Goal: Information Seeking & Learning: Check status

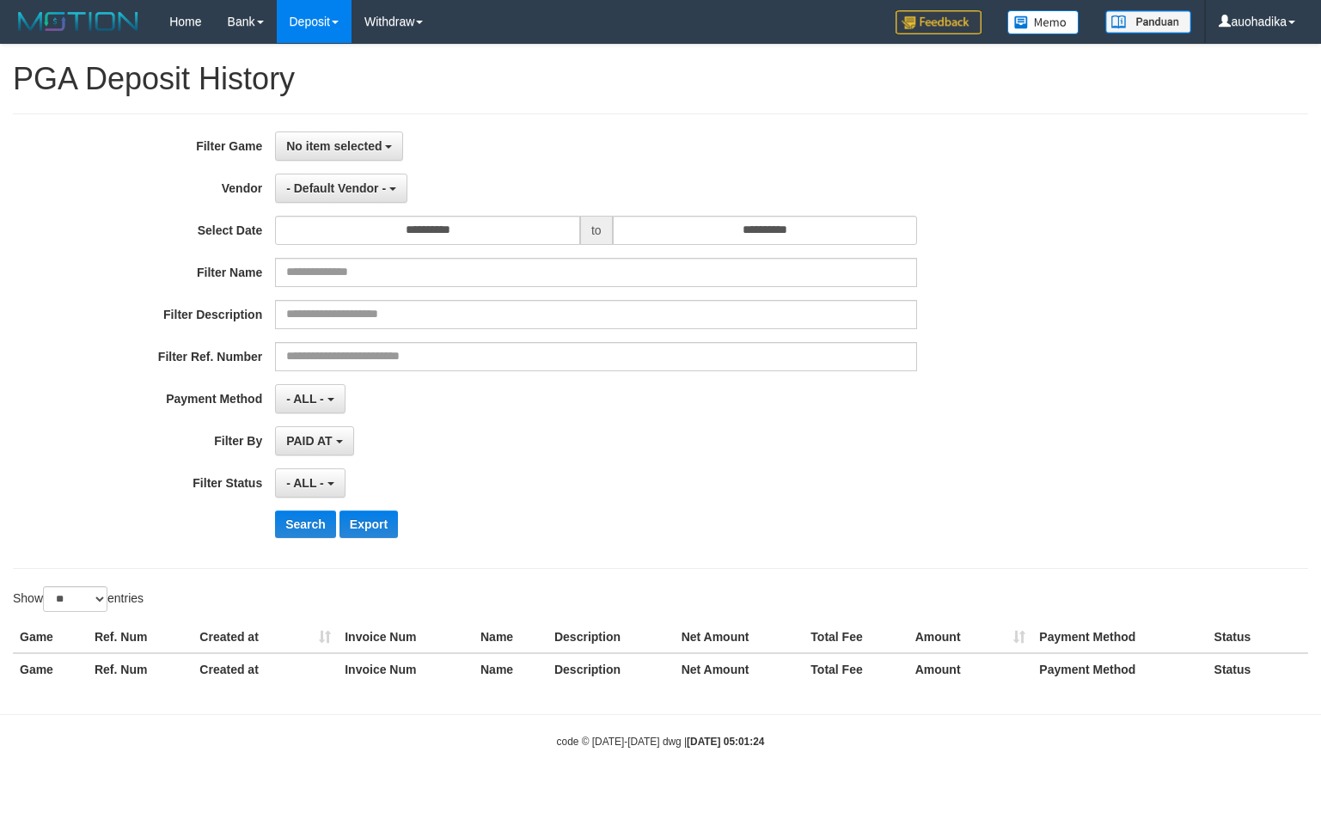
select select
select select "**"
click at [357, 149] on span "No item selected" at bounding box center [333, 146] width 95 height 14
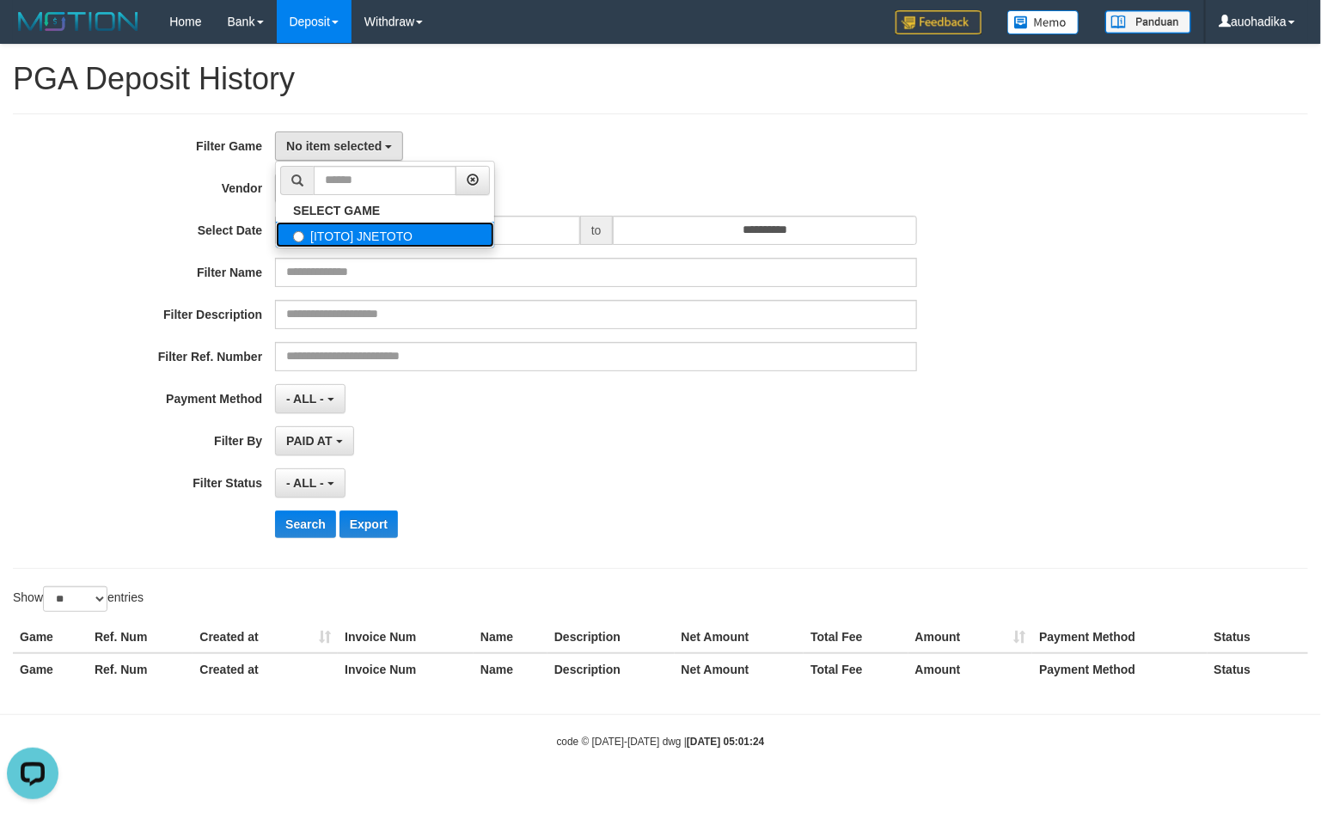
click at [350, 224] on label "[ITOTO] JNETOTO" at bounding box center [385, 235] width 218 height 26
select select "***"
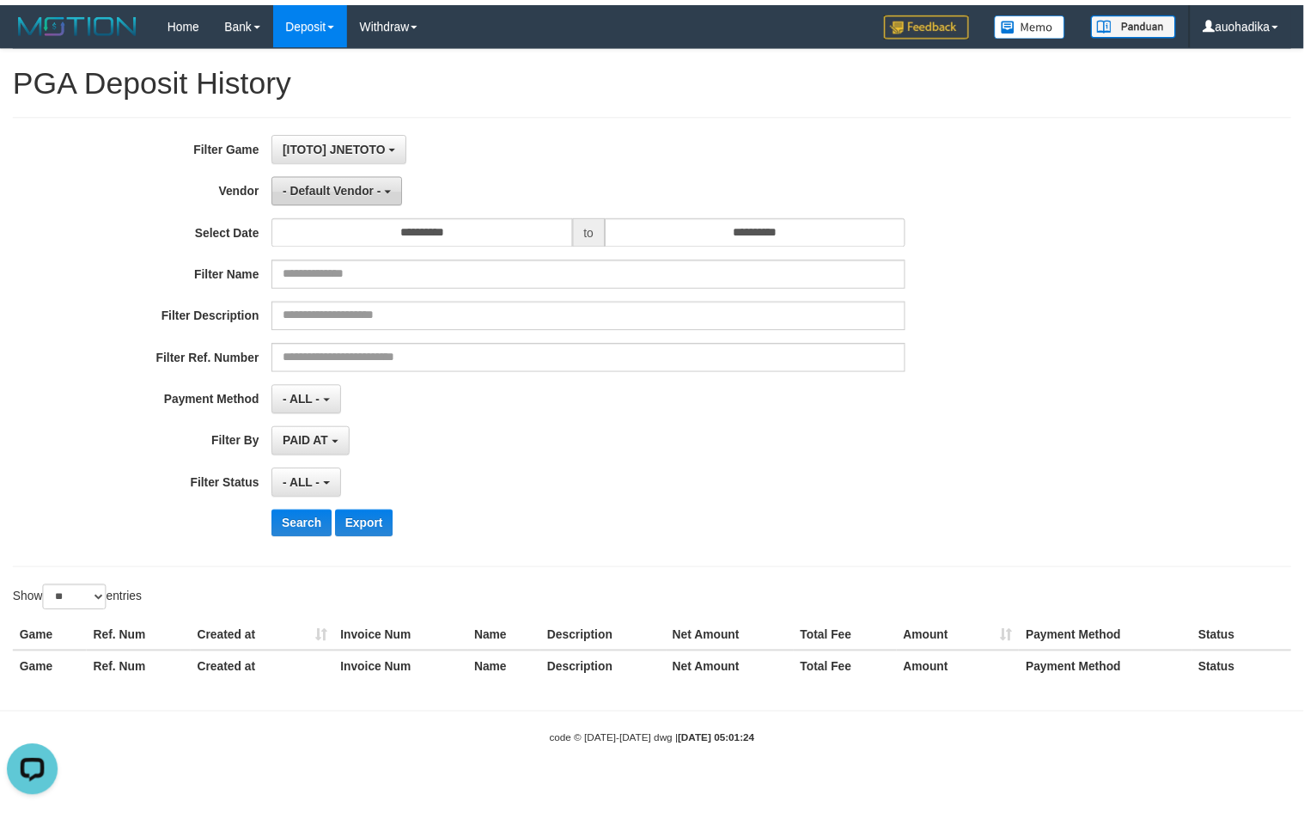
scroll to position [15, 0]
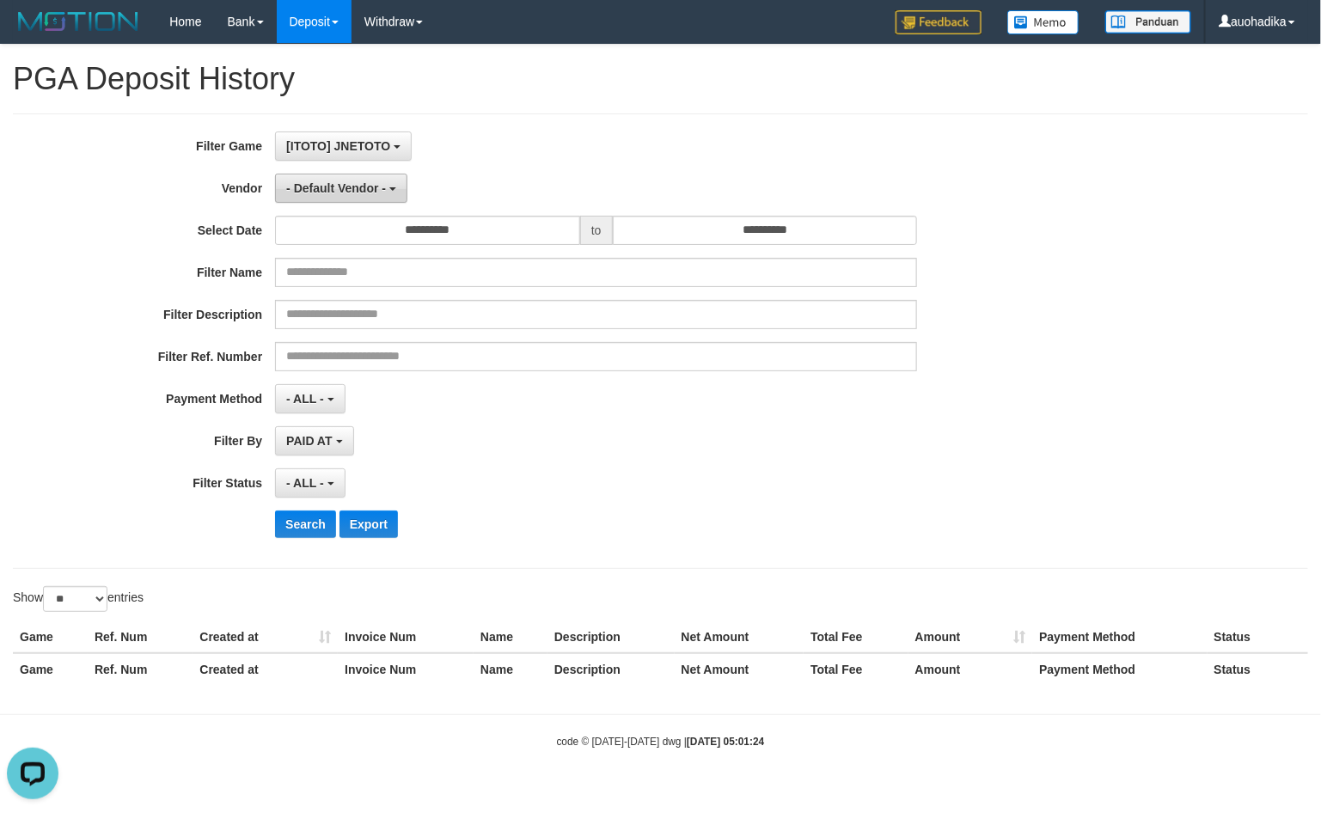
click at [357, 189] on span "- Default Vendor -" at bounding box center [336, 188] width 100 height 14
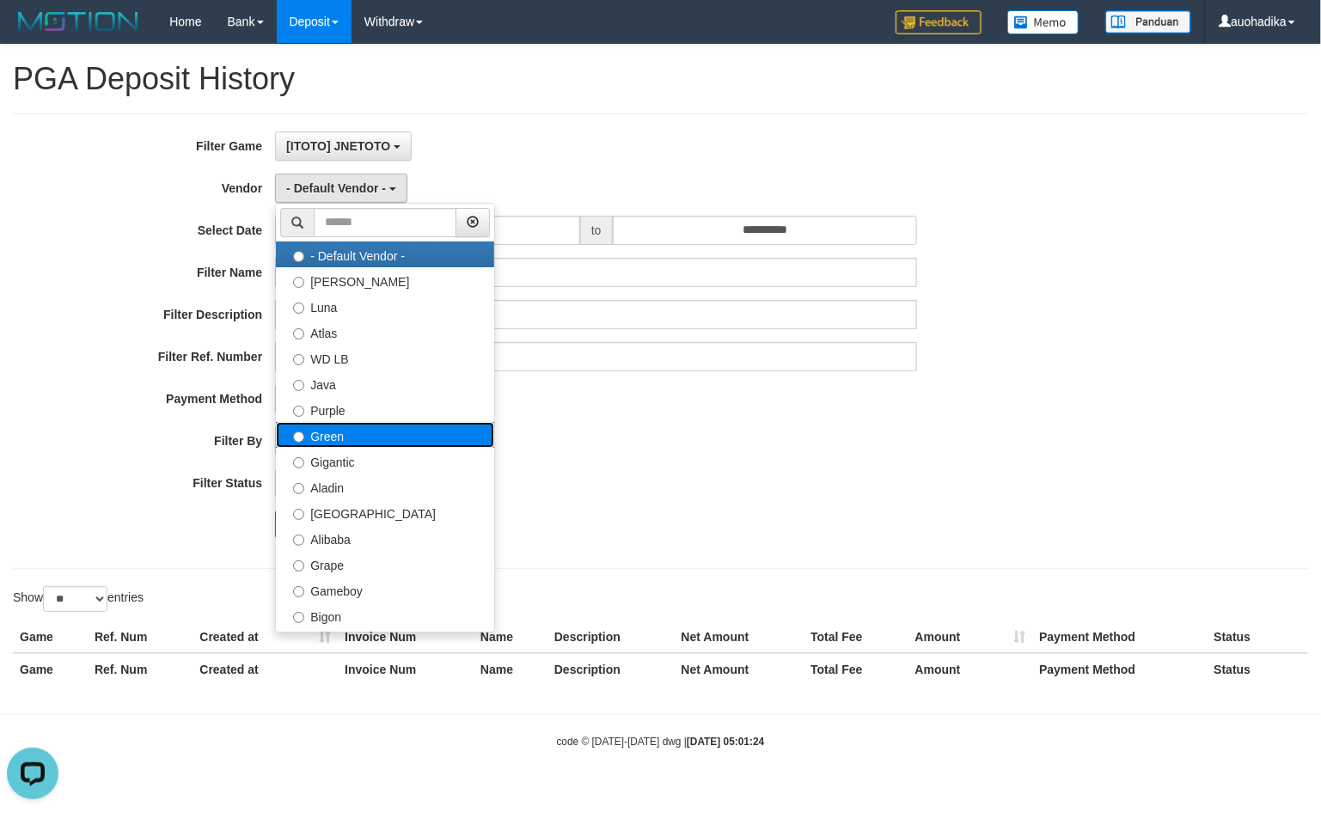
click at [378, 426] on label "Green" at bounding box center [385, 435] width 218 height 26
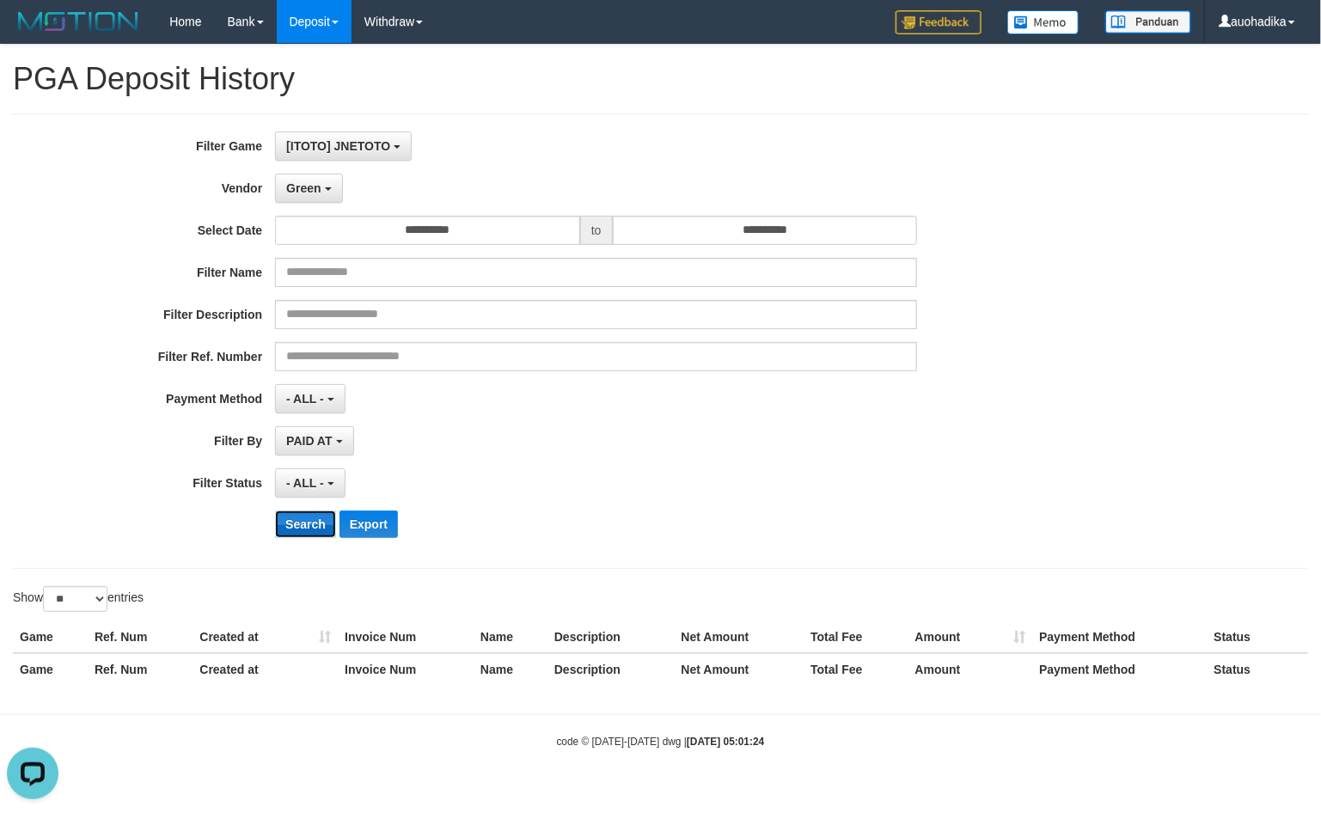
click at [309, 528] on button "Search" at bounding box center [305, 523] width 61 height 27
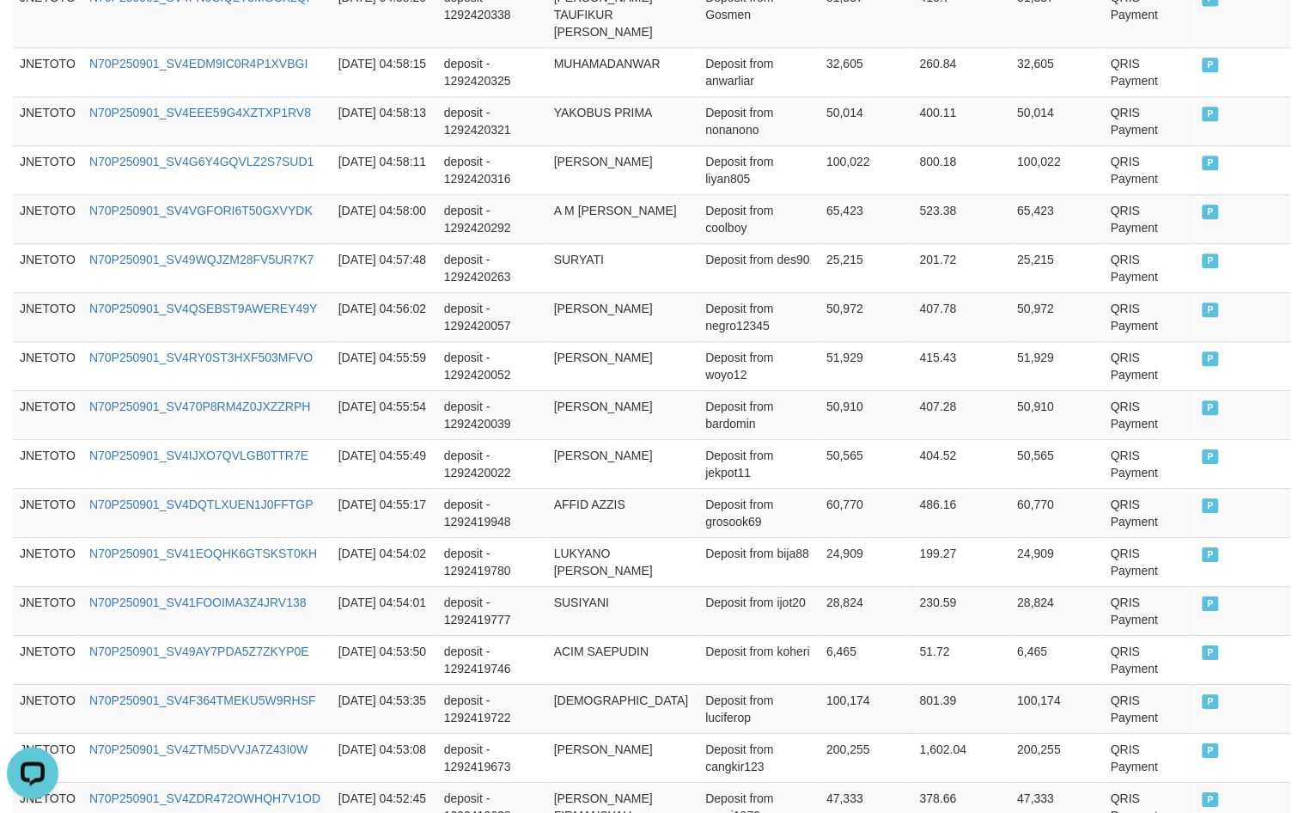
scroll to position [1276, 0]
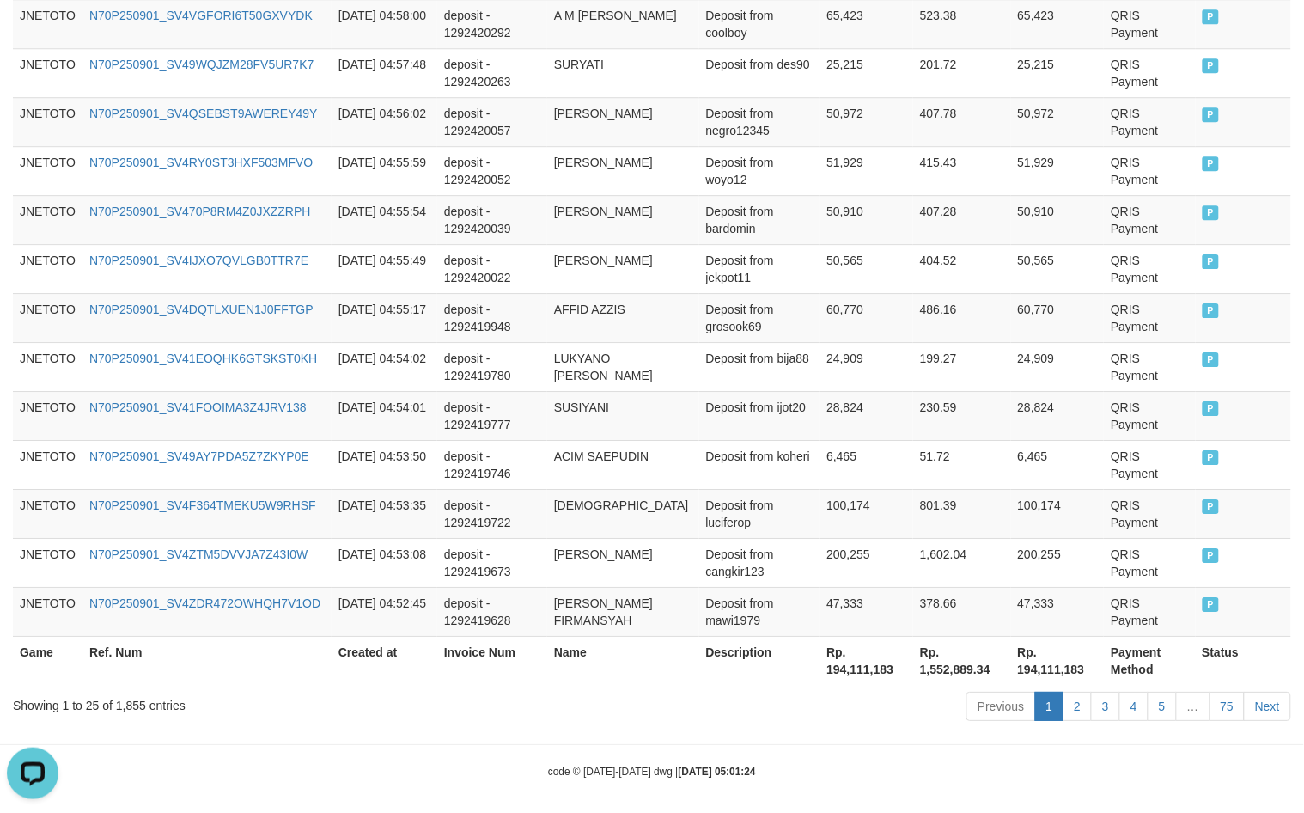
click at [119, 697] on div "Showing 1 to 25 of 1,855 entries" at bounding box center [272, 702] width 518 height 24
copy div "1,855"
click at [856, 664] on th "Rp. 194,111,183" at bounding box center [867, 660] width 94 height 49
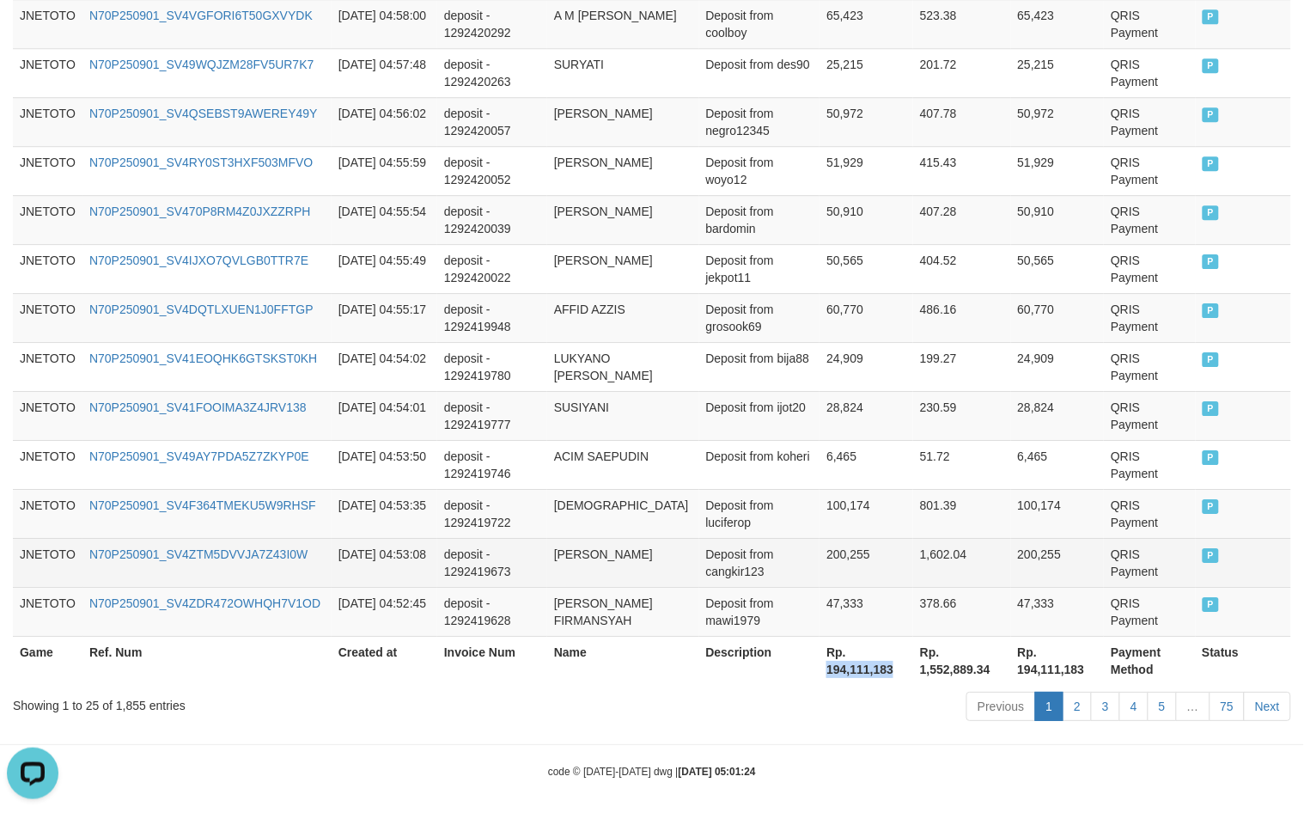
copy th "194,111,183"
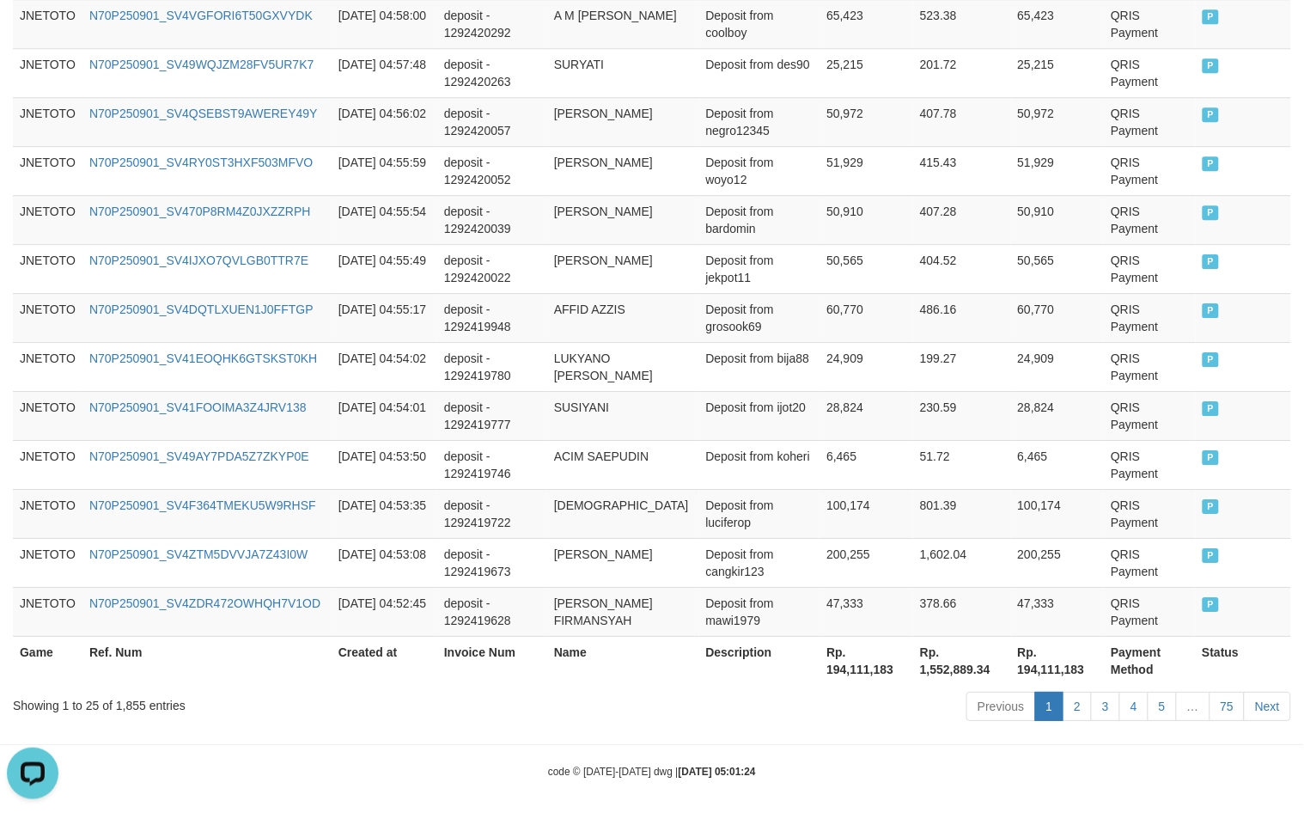
click at [839, 647] on th "Rp. 194,111,183" at bounding box center [867, 660] width 94 height 49
click at [842, 650] on th "Rp. 194,111,183" at bounding box center [867, 660] width 94 height 49
click at [844, 653] on th "Rp. 194,111,183" at bounding box center [867, 660] width 94 height 49
copy th "194,111,183"
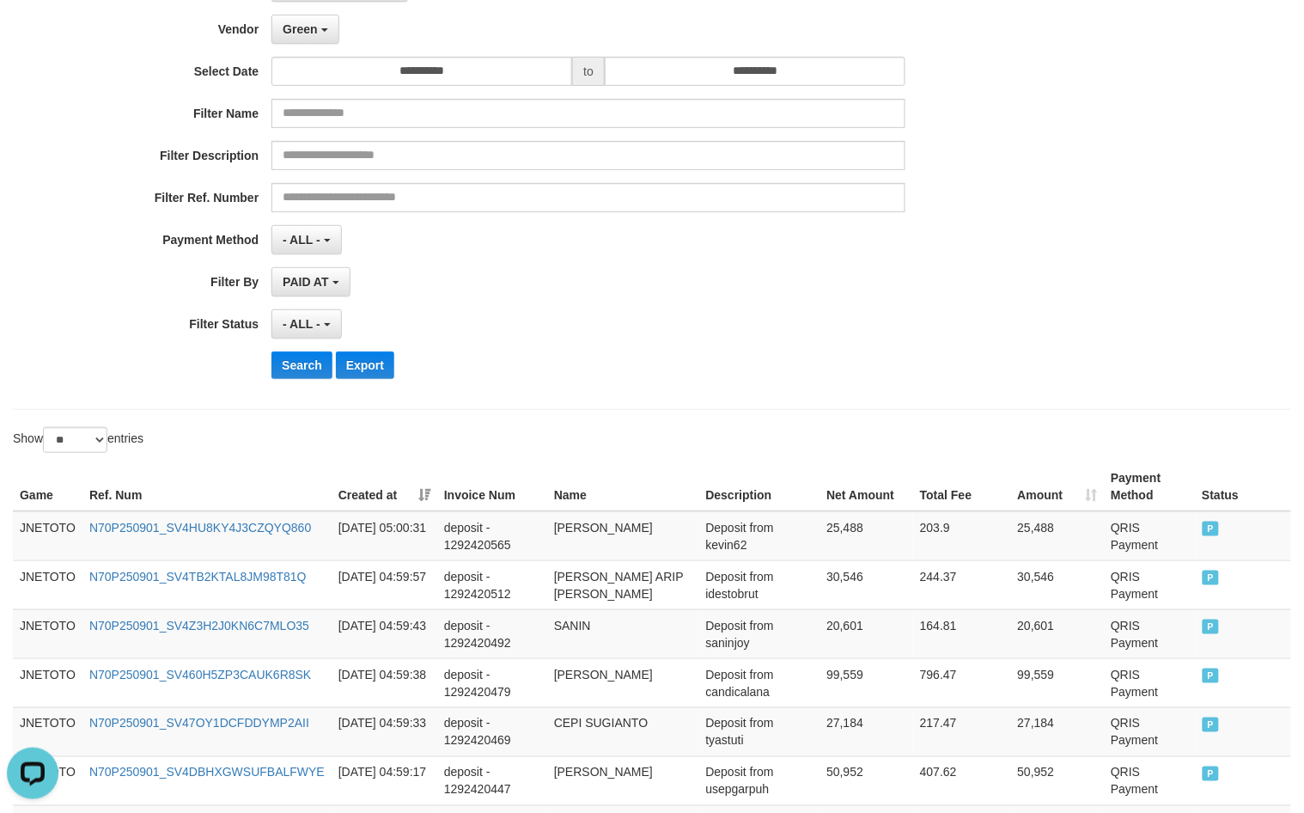
scroll to position [0, 0]
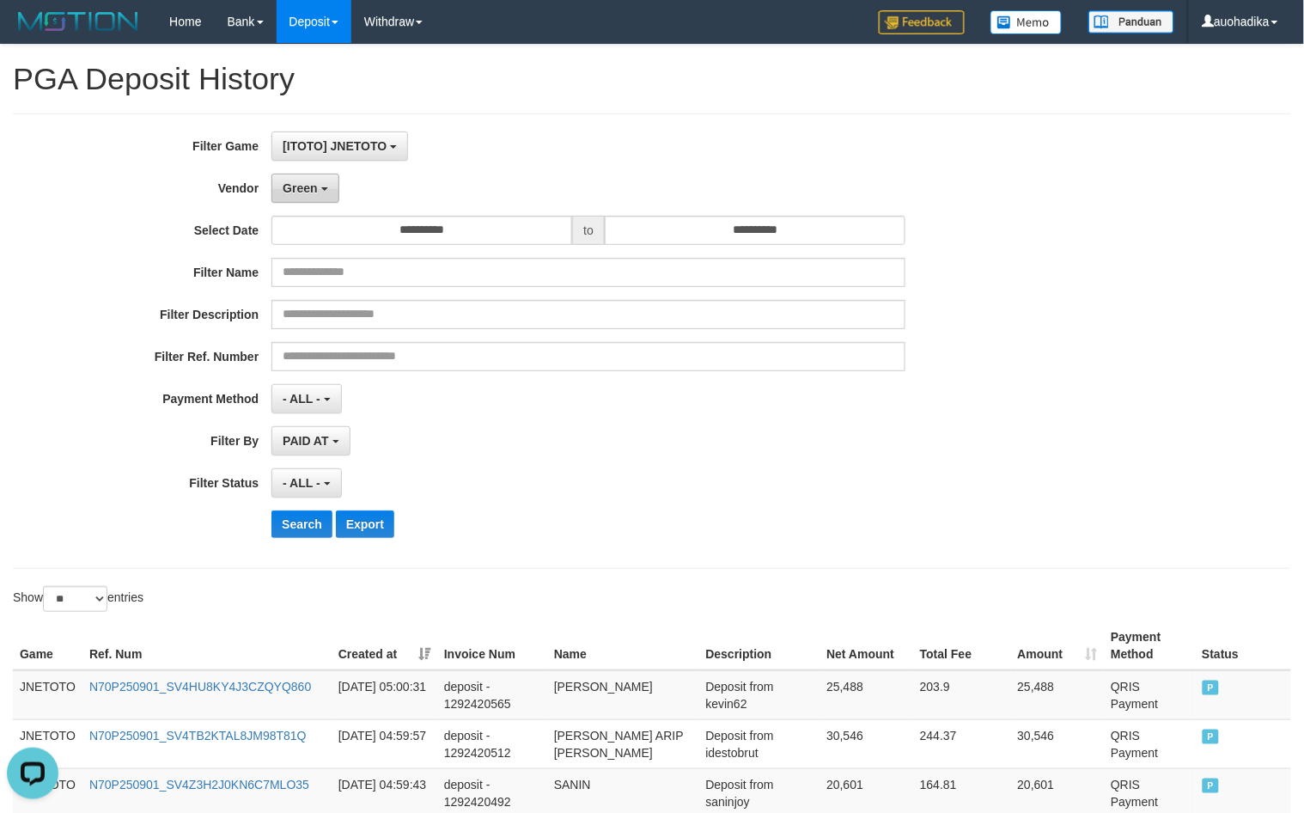
click at [311, 200] on button "Green" at bounding box center [304, 188] width 67 height 29
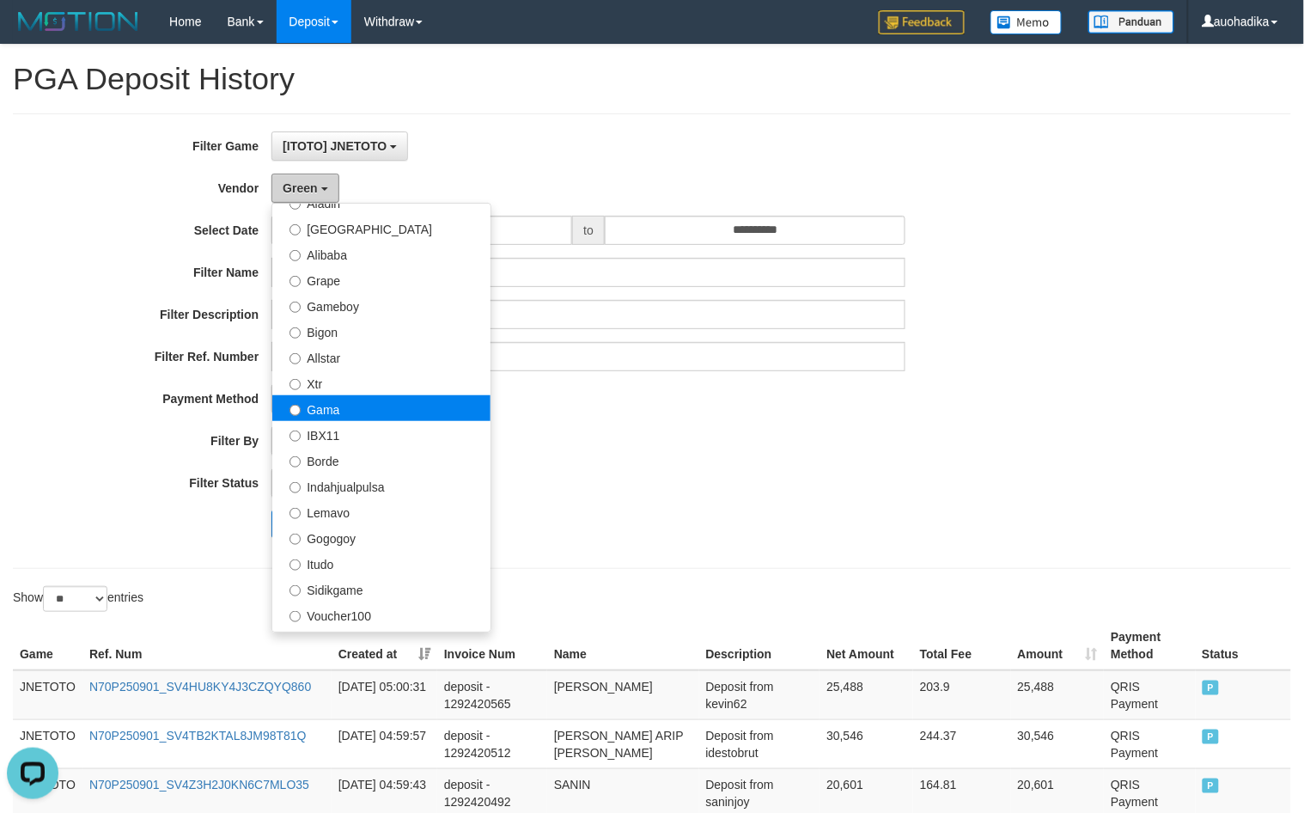
scroll to position [286, 0]
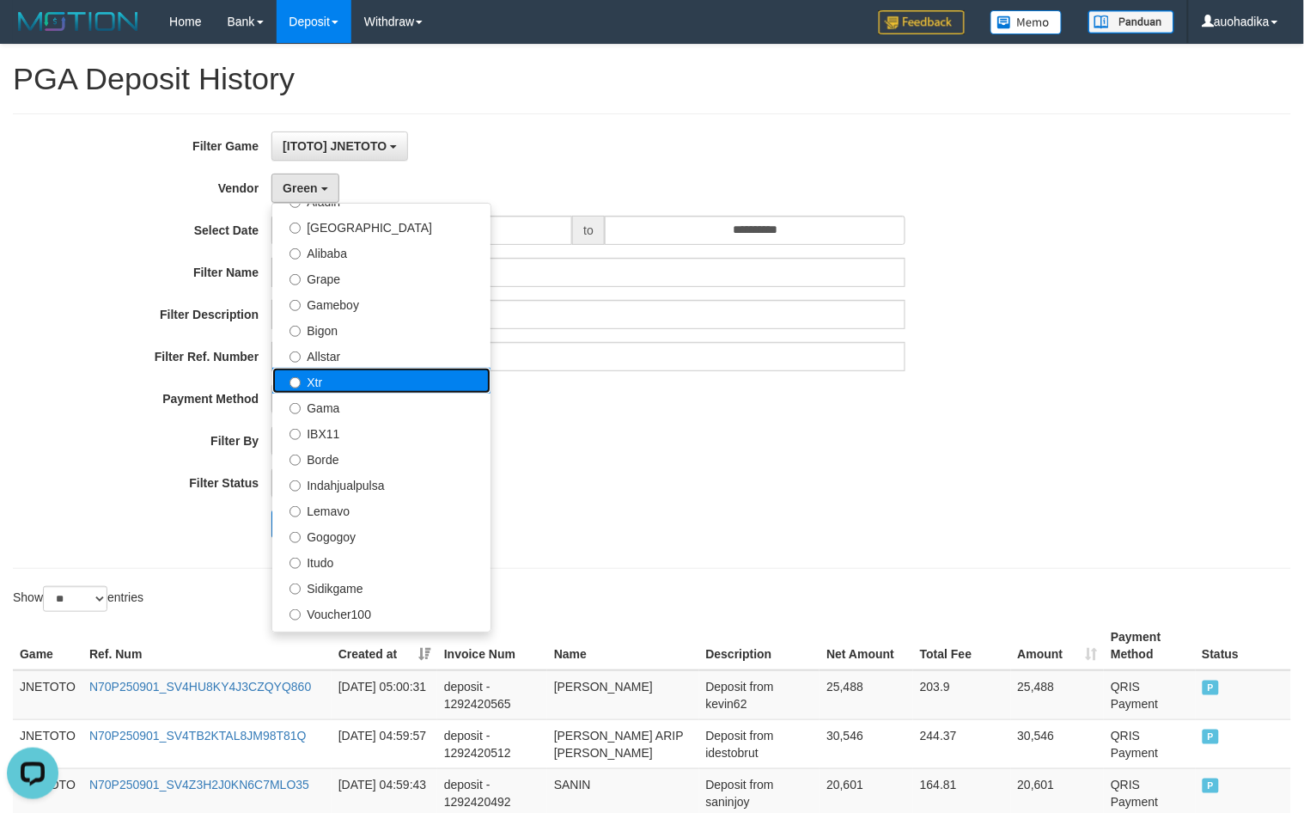
click at [375, 375] on label "Xtr" at bounding box center [381, 381] width 218 height 26
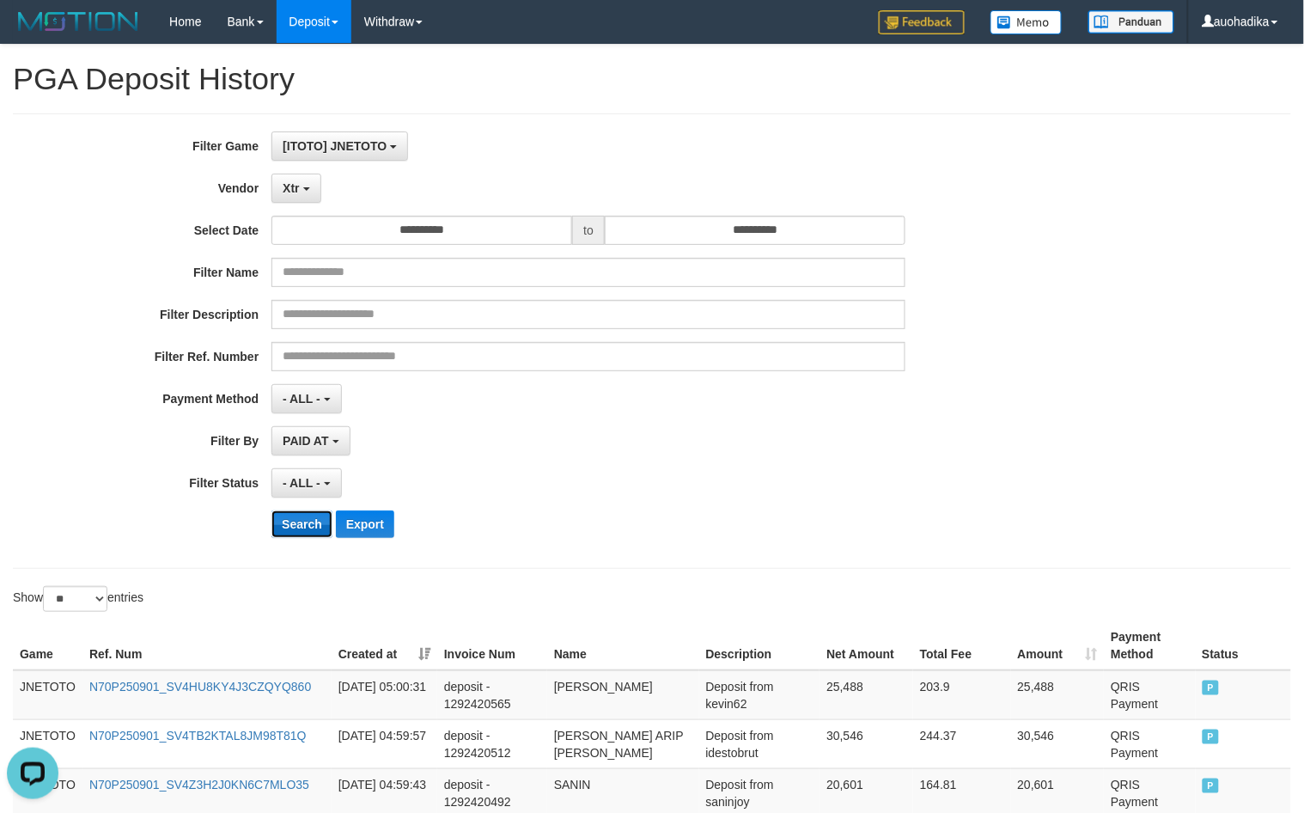
click at [305, 526] on button "Search" at bounding box center [301, 523] width 61 height 27
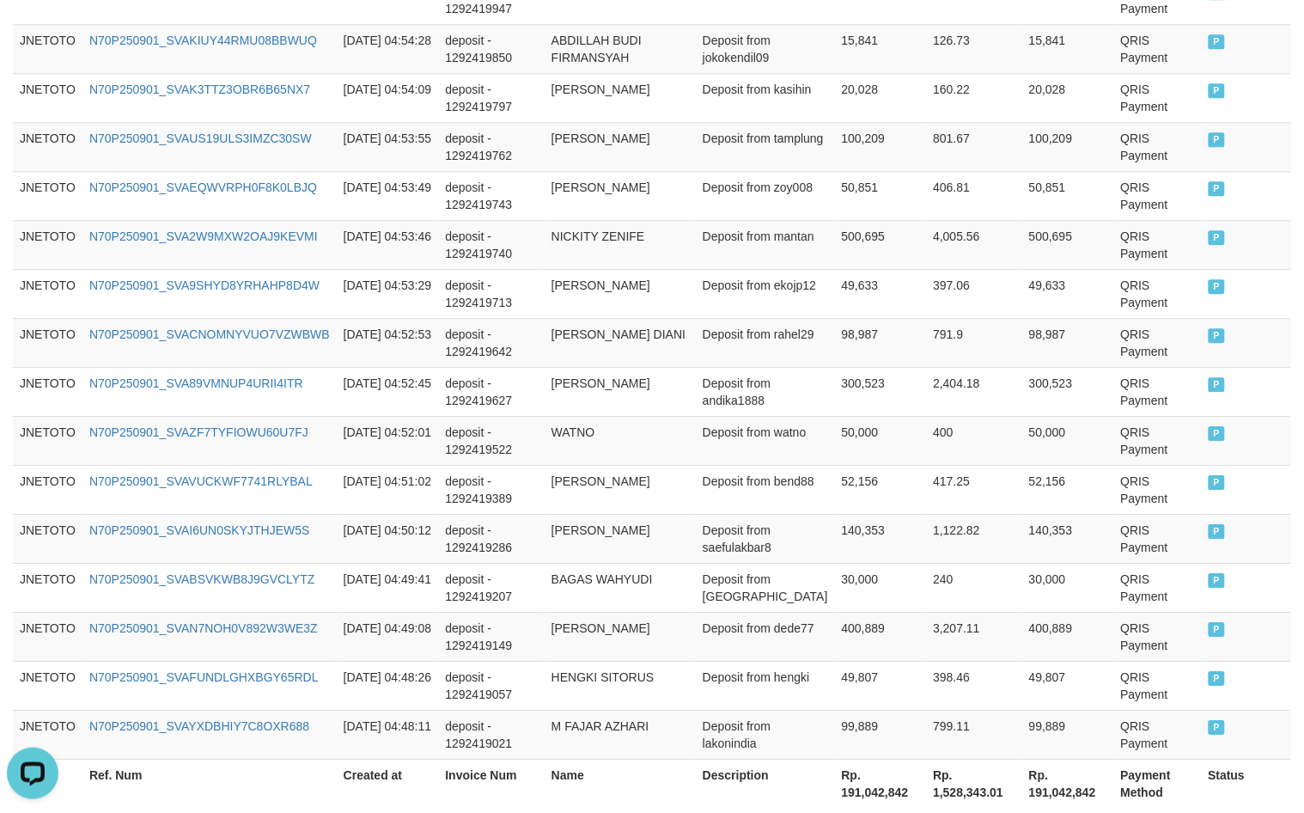
scroll to position [1276, 0]
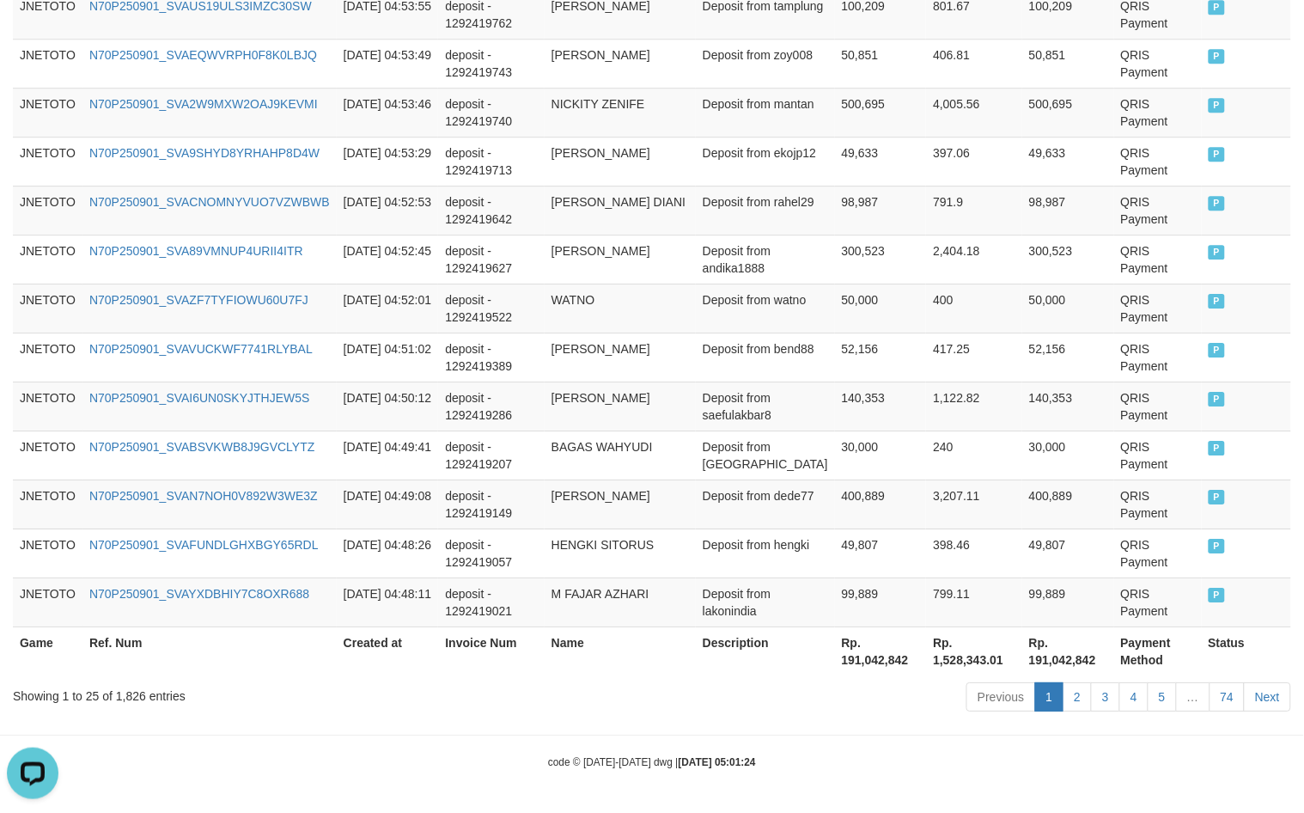
click at [129, 698] on div "Showing 1 to 25 of 1,826 entries" at bounding box center [272, 692] width 518 height 24
copy div "1,826"
click at [868, 659] on th "Rp. 191,042,842" at bounding box center [881, 650] width 92 height 49
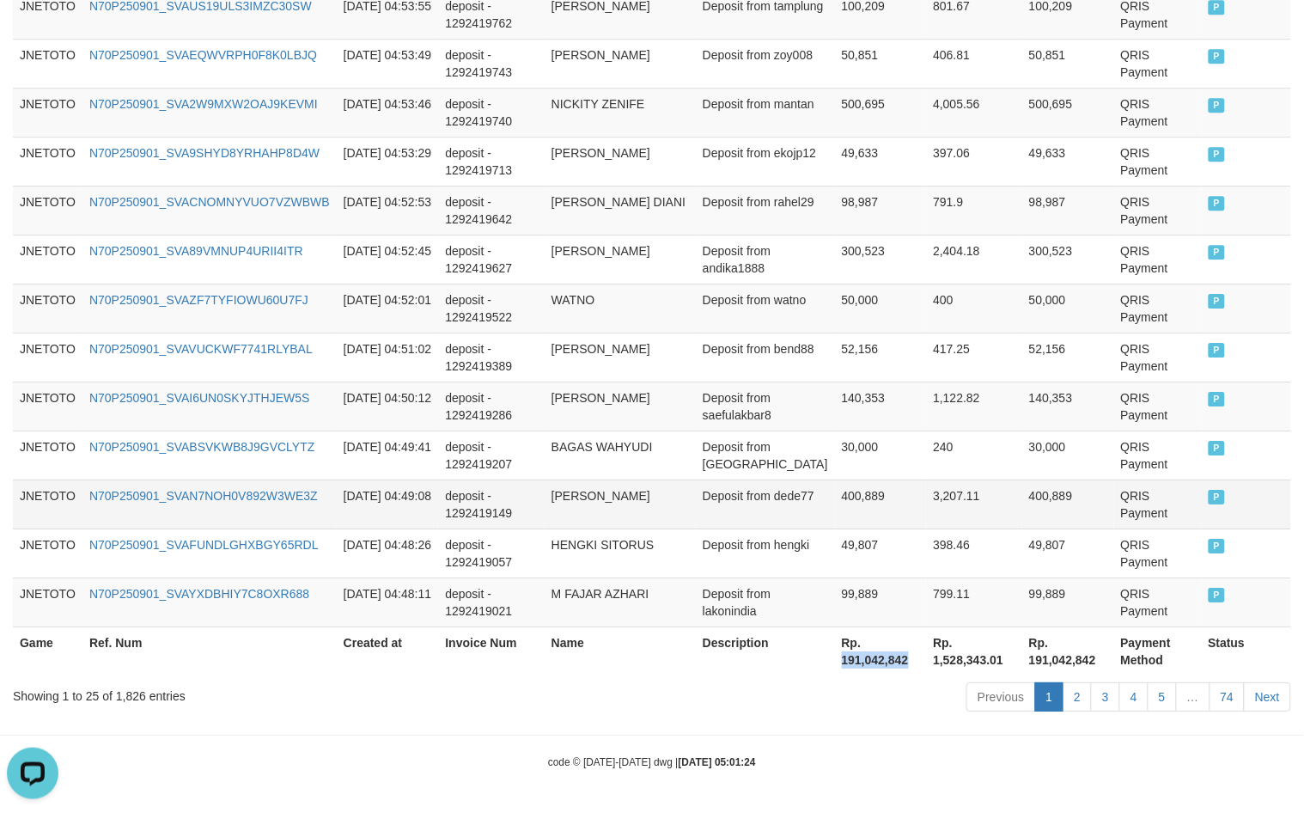
copy th "191,042,842"
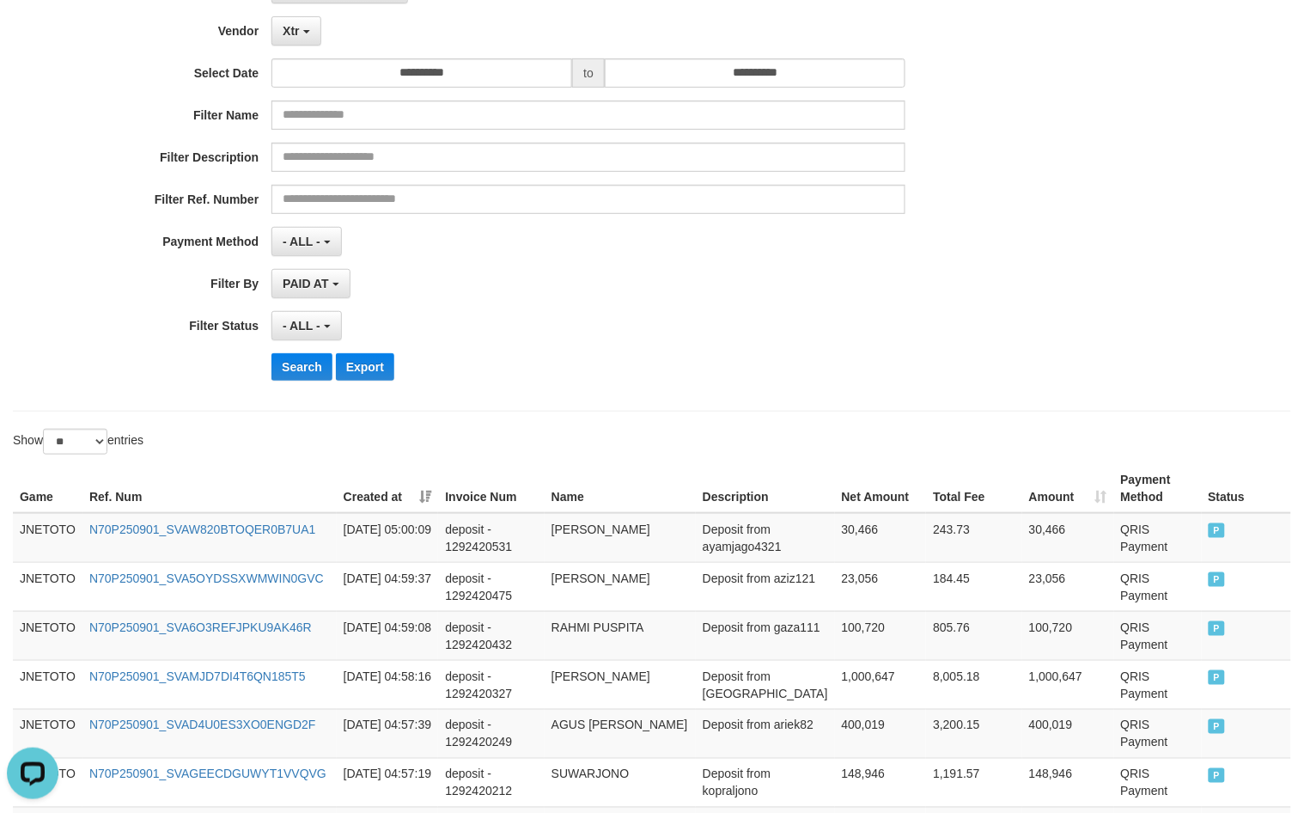
scroll to position [0, 0]
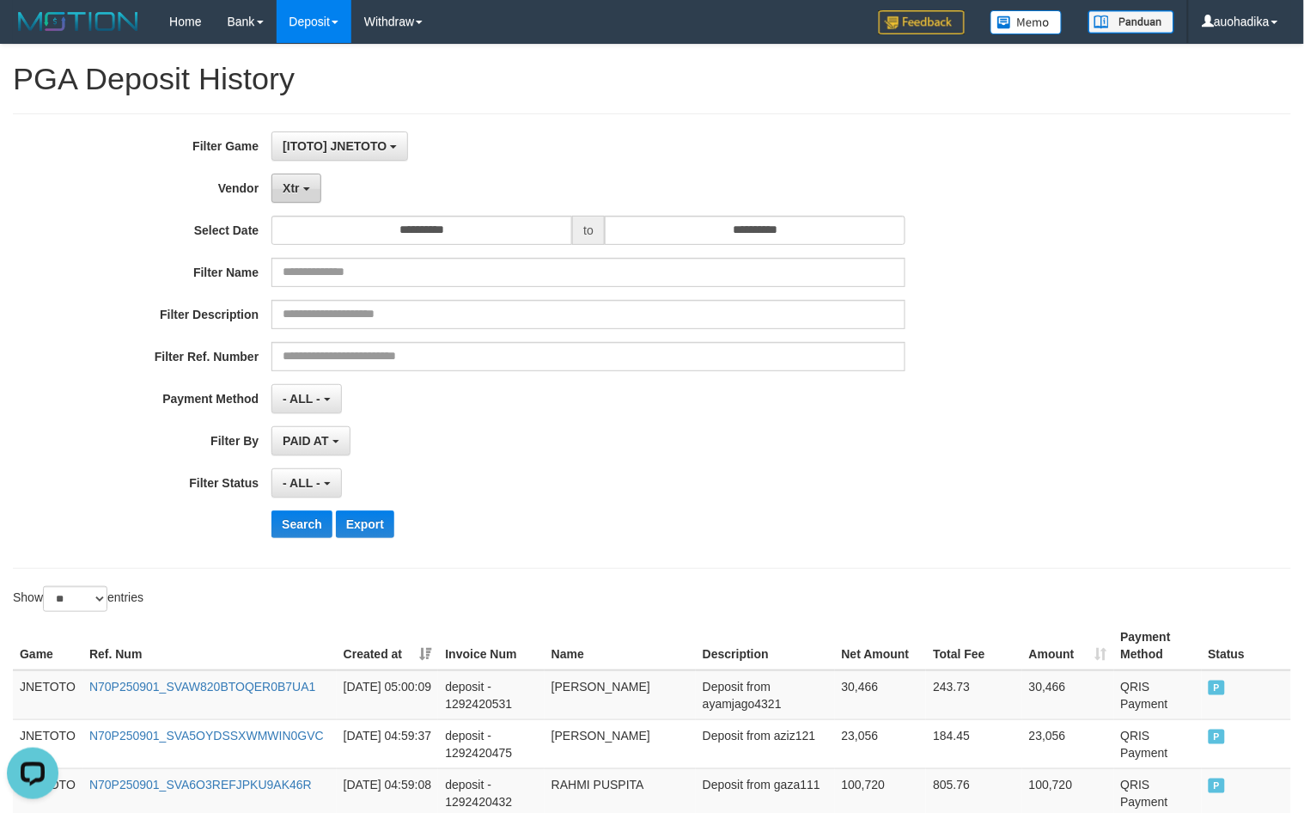
click at [306, 195] on button "Xtr" at bounding box center [295, 188] width 49 height 29
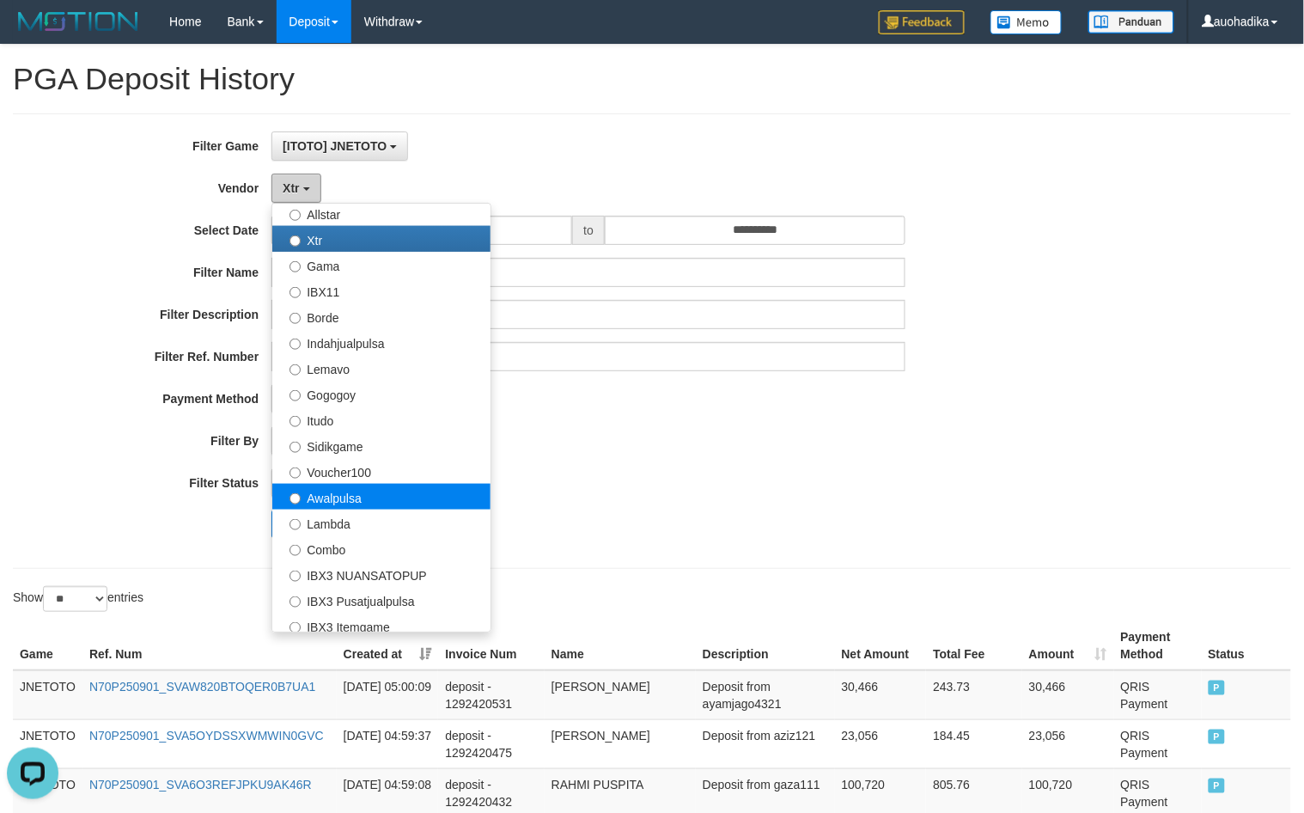
scroll to position [430, 0]
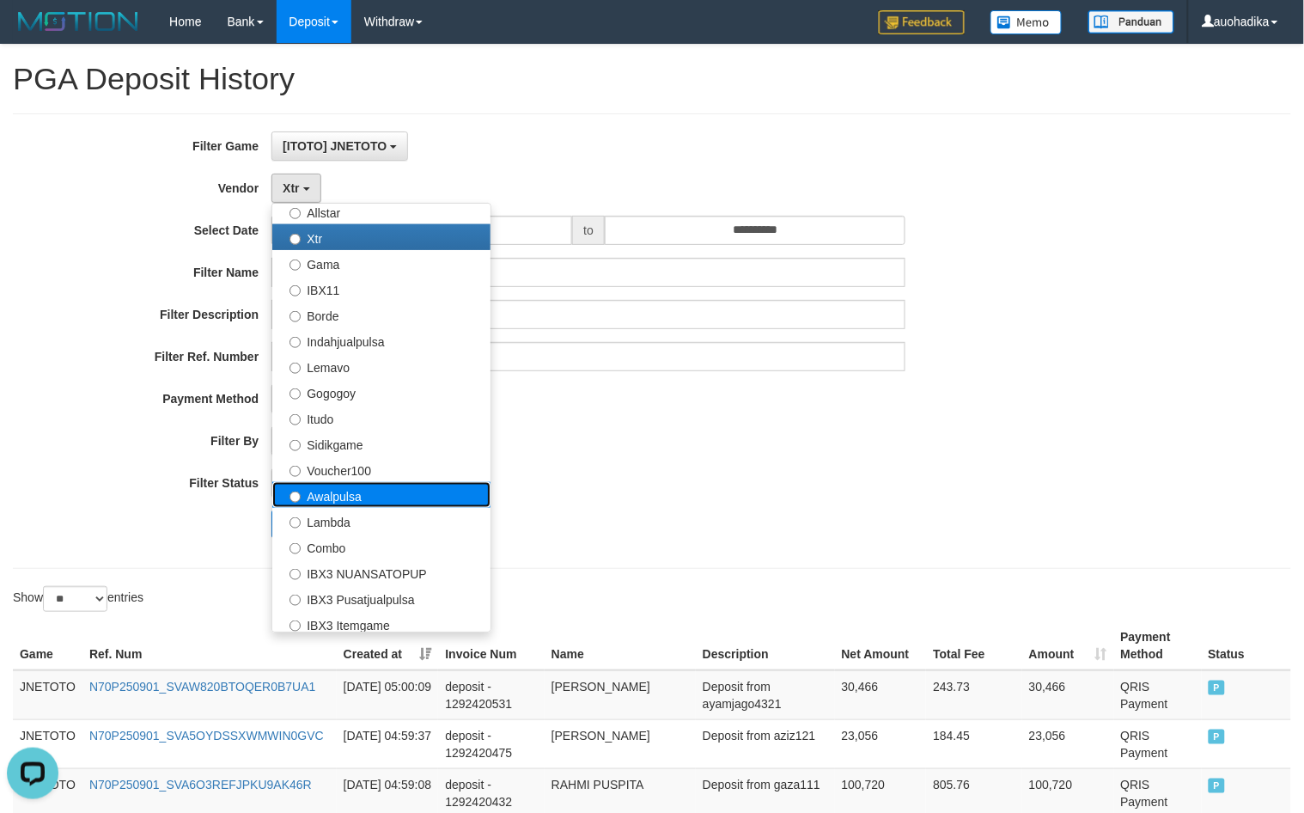
click at [346, 501] on label "Awalpulsa" at bounding box center [381, 495] width 218 height 26
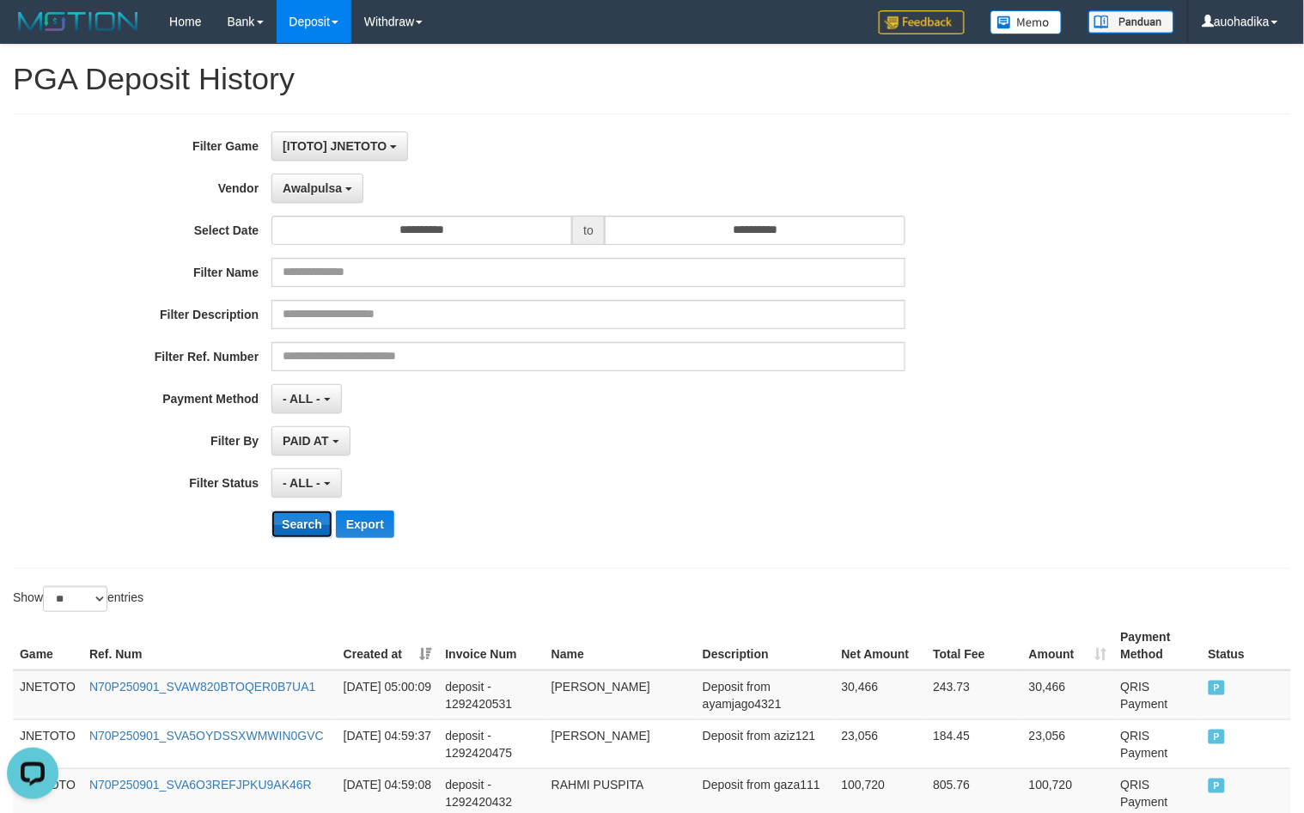
click at [325, 526] on button "Search" at bounding box center [301, 523] width 61 height 27
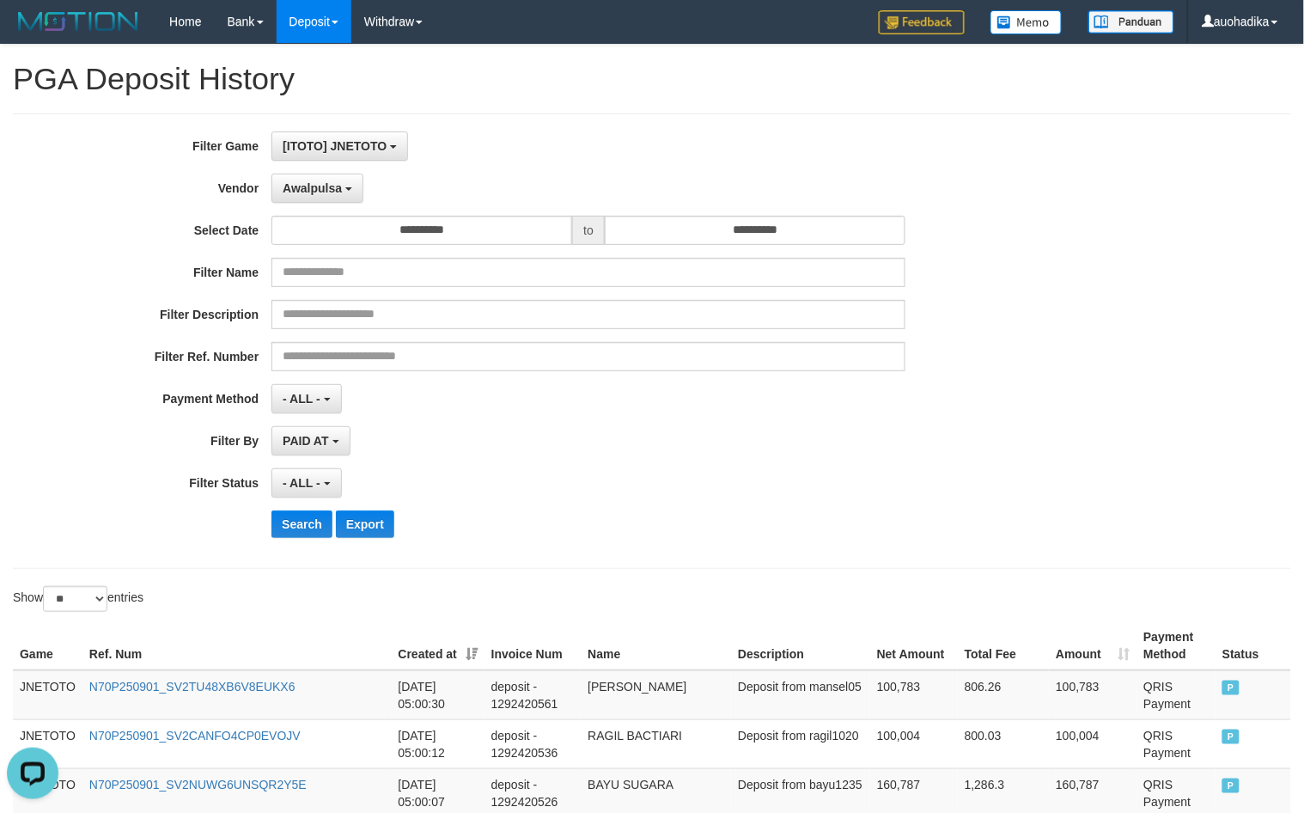
click at [617, 138] on div "[ITOTO] JNETOTO SELECT GAME [ITOTO] JNETOTO" at bounding box center [588, 145] width 634 height 29
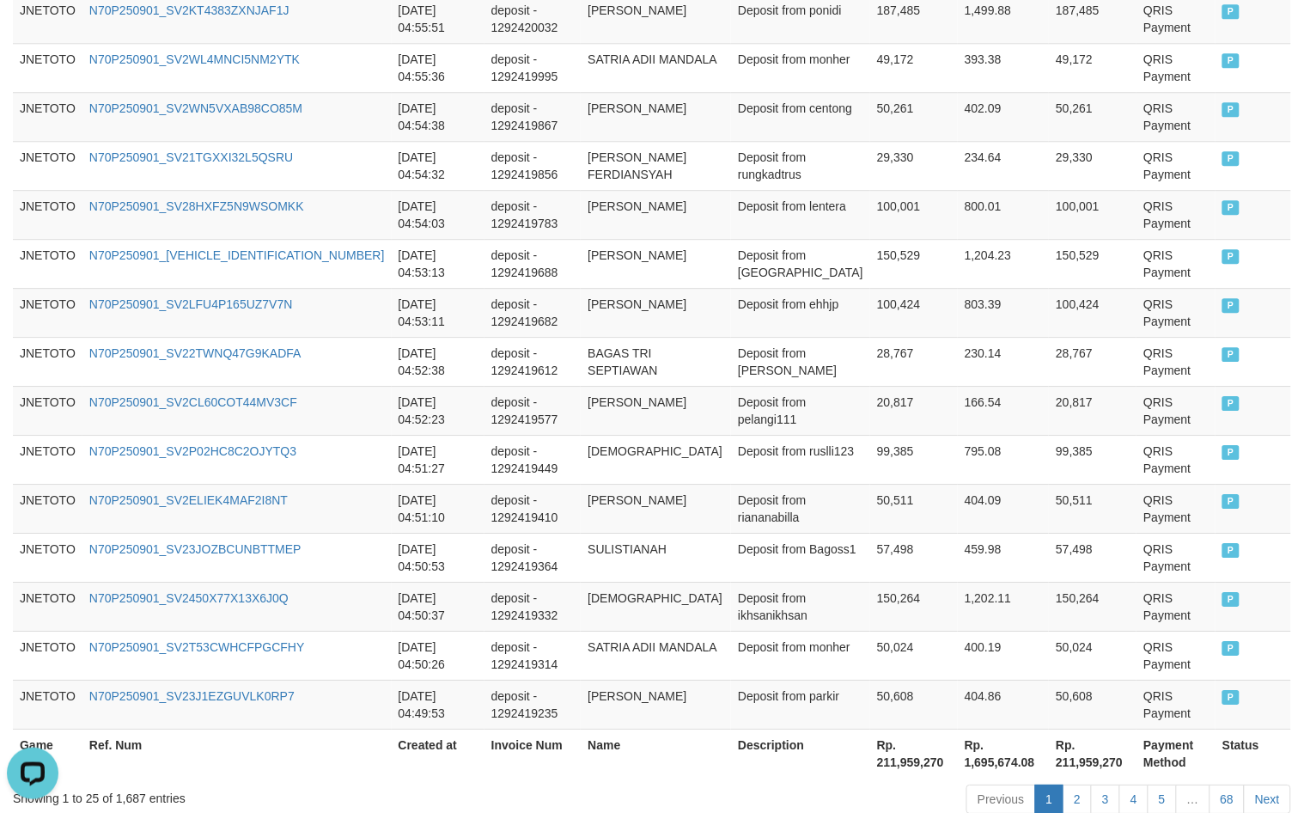
scroll to position [1293, 0]
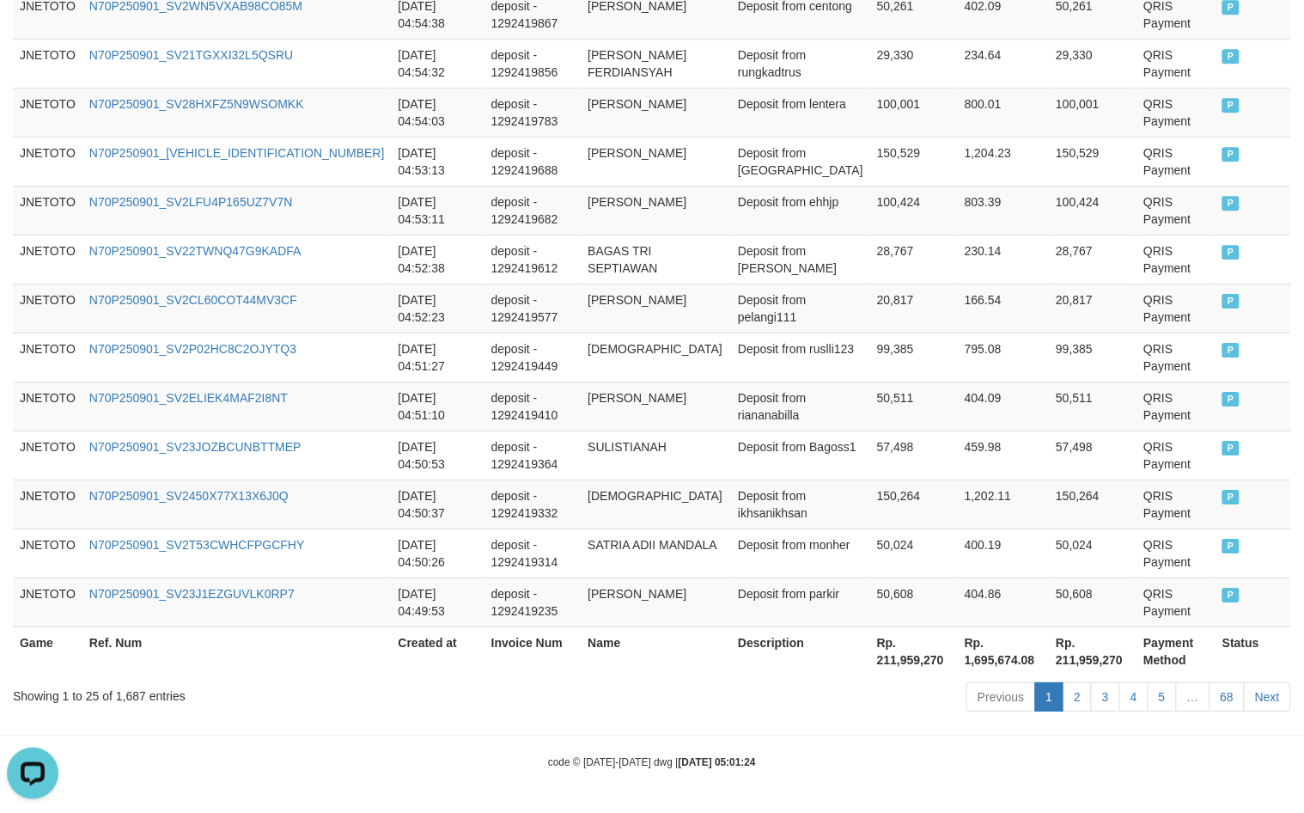
click at [126, 694] on div "Showing 1 to 25 of 1,687 entries" at bounding box center [272, 692] width 518 height 24
copy div "1,687"
click at [870, 662] on th "Rp. 211,959,270" at bounding box center [914, 650] width 88 height 49
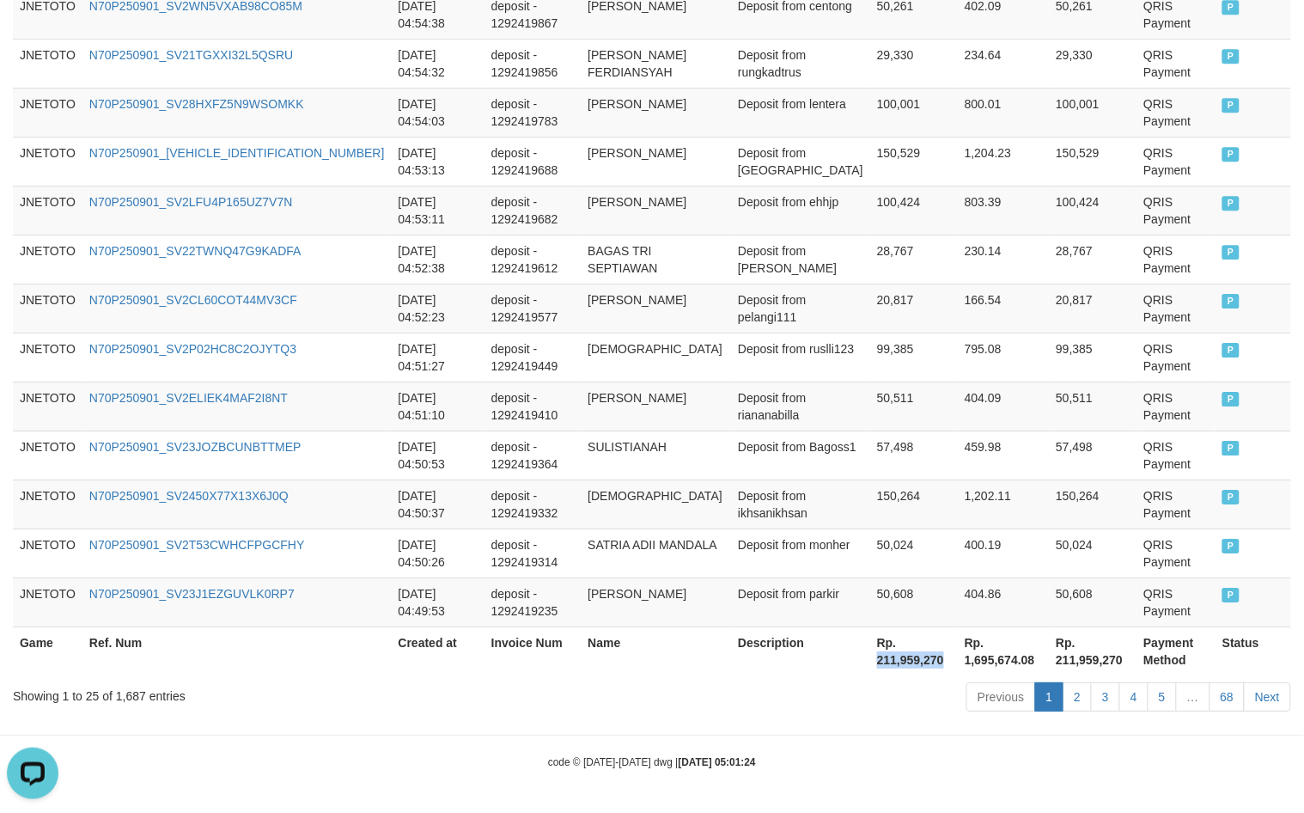
copy th "211,959,270"
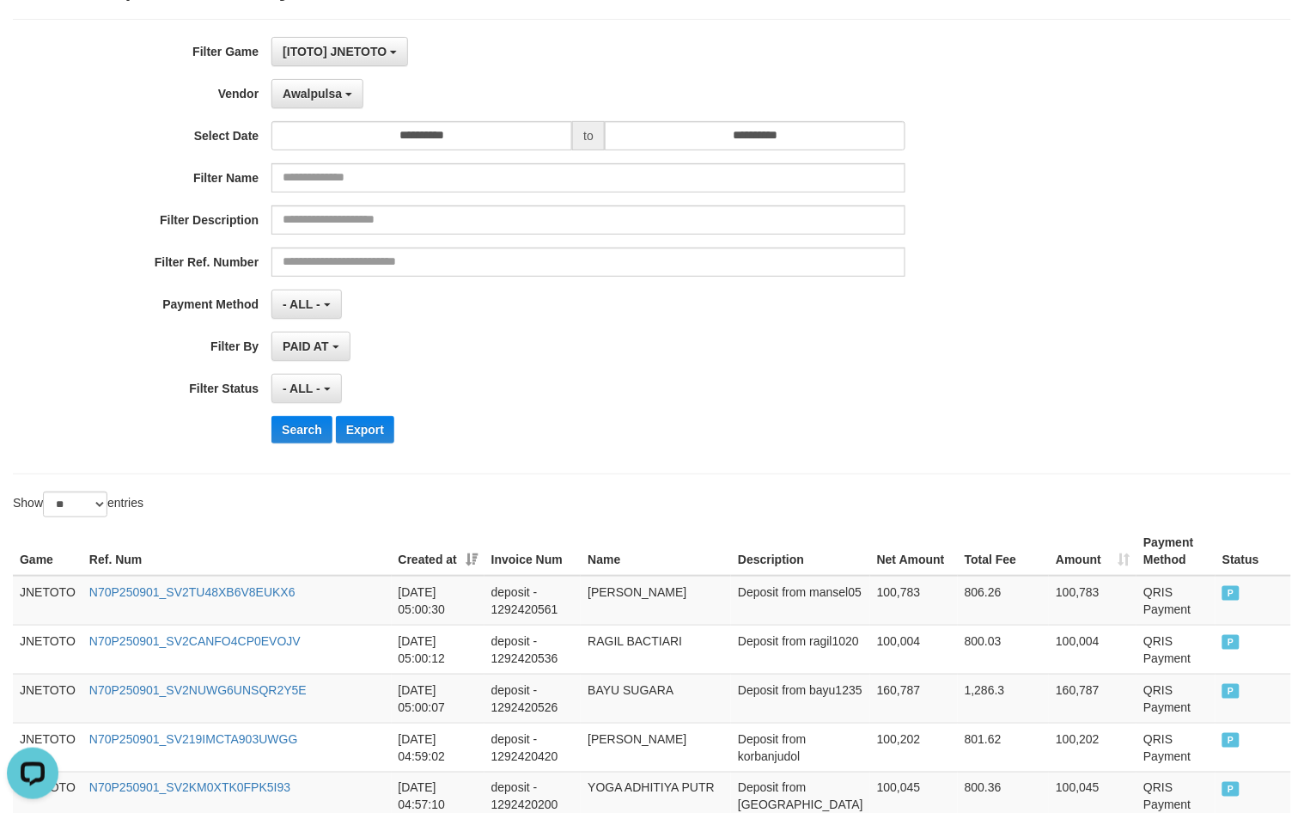
scroll to position [0, 0]
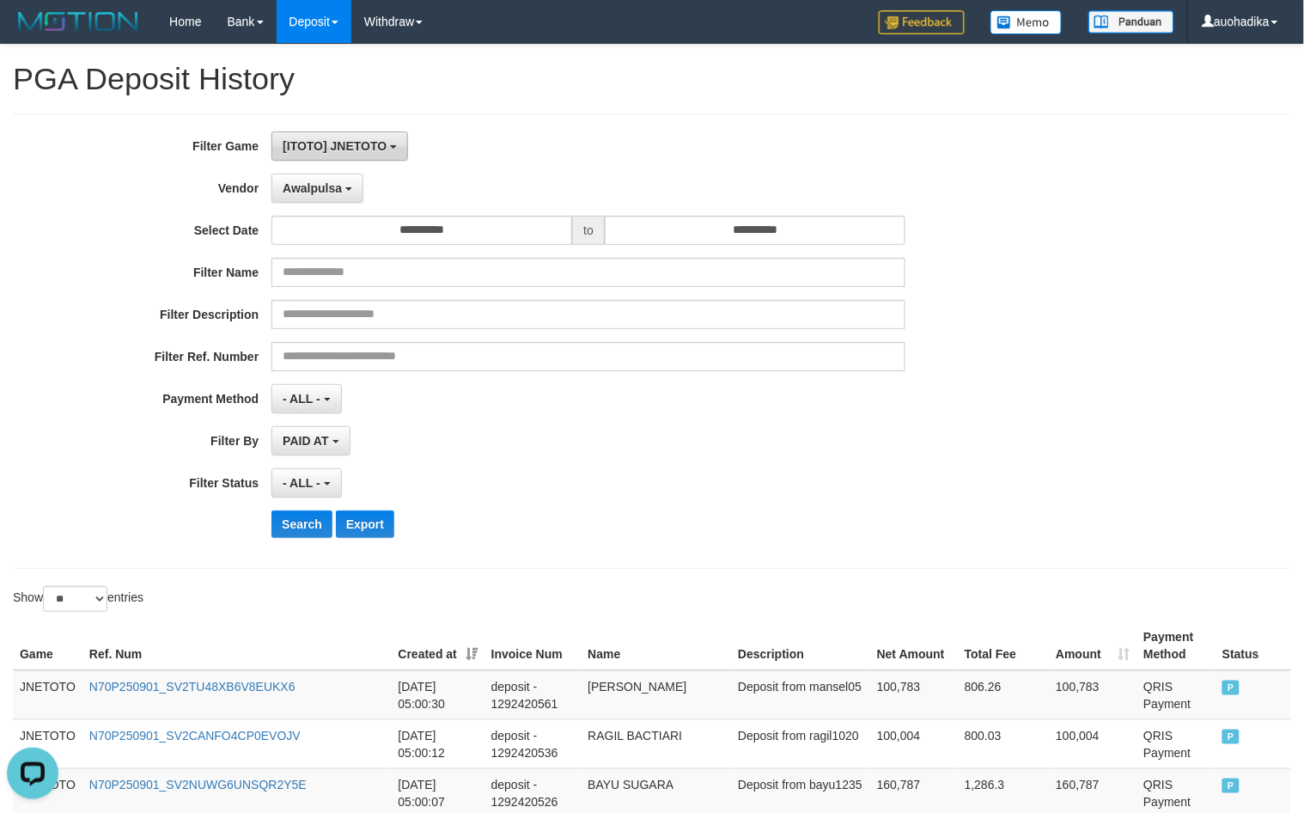
click at [301, 140] on span "[ITOTO] JNETOTO" at bounding box center [335, 146] width 104 height 14
click at [327, 189] on span "Awalpulsa" at bounding box center [312, 188] width 59 height 14
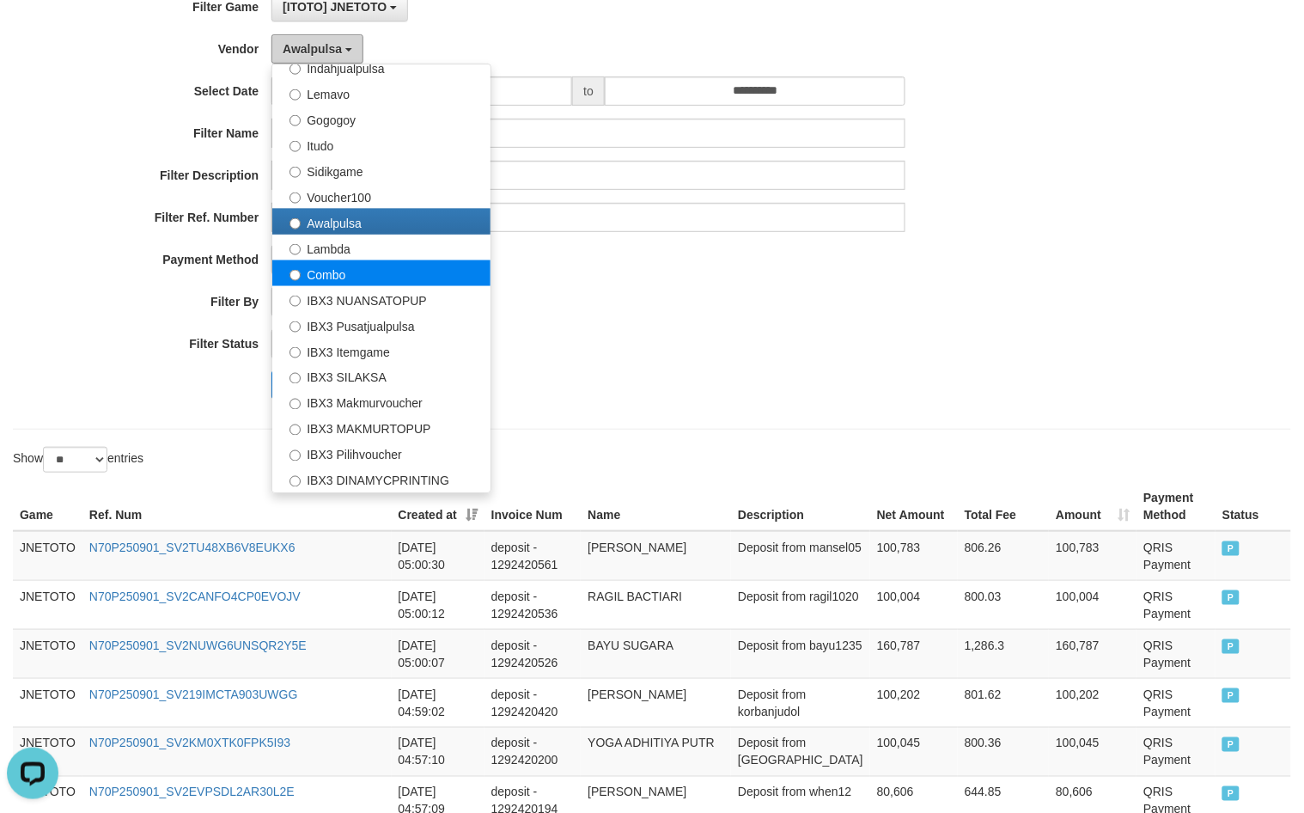
scroll to position [143, 0]
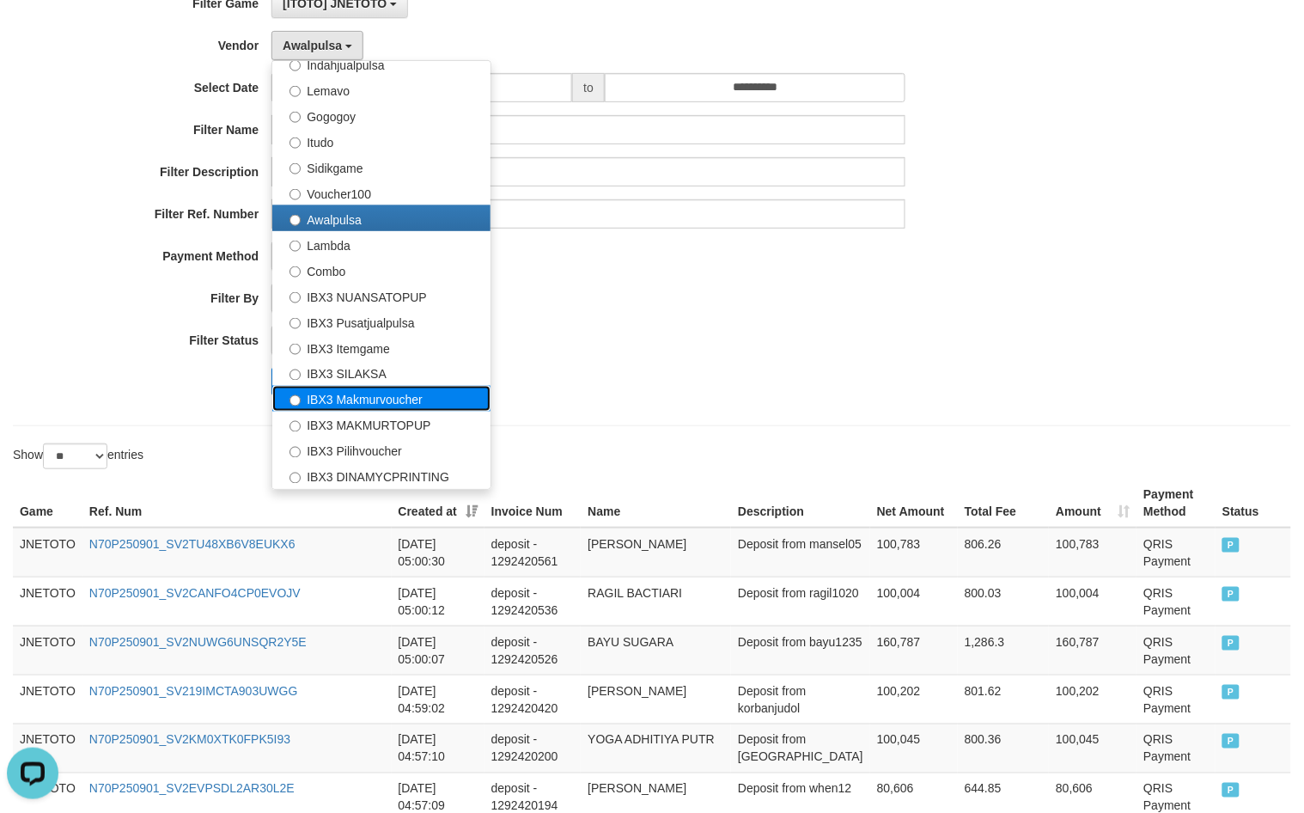
click at [409, 406] on label "IBX3 Makmurvoucher" at bounding box center [381, 399] width 218 height 26
select select "**********"
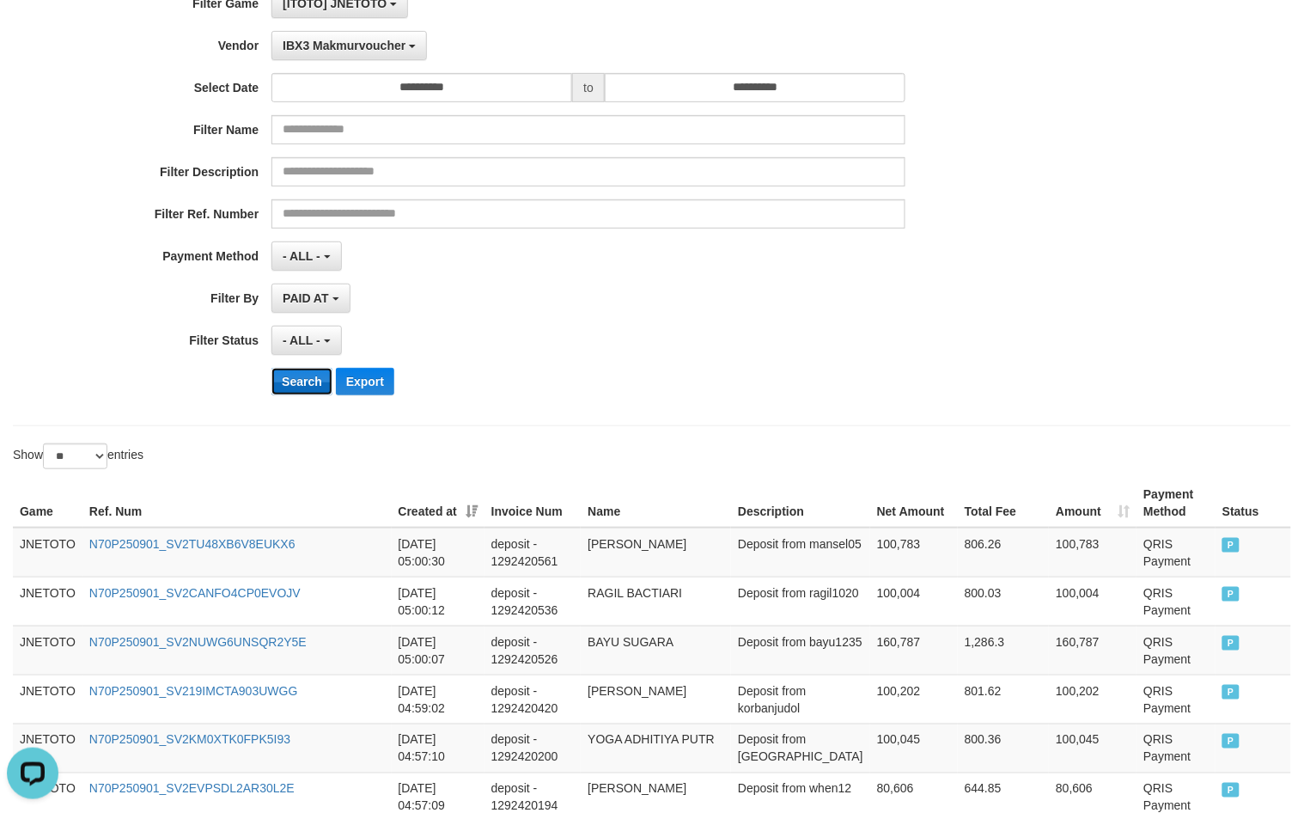
click at [292, 387] on button "Search" at bounding box center [301, 381] width 61 height 27
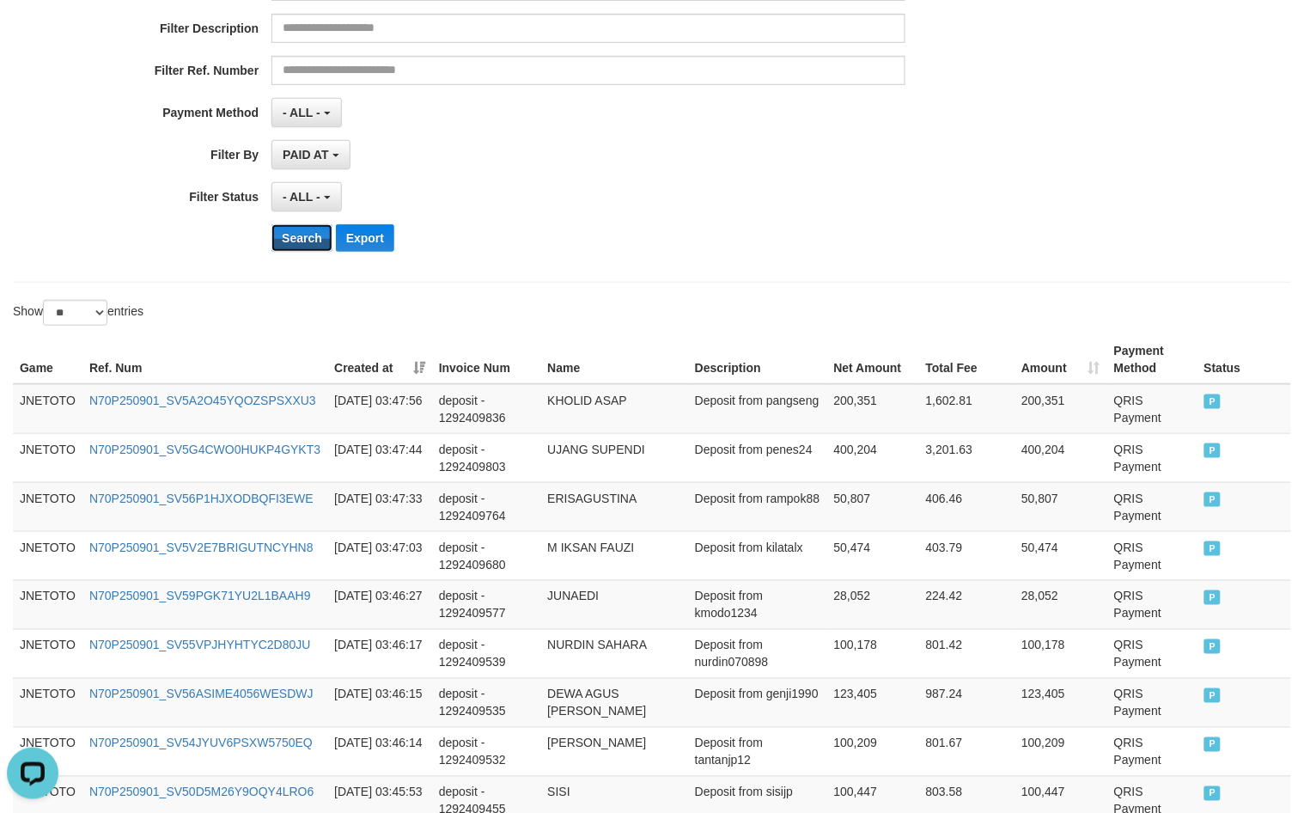
scroll to position [1276, 0]
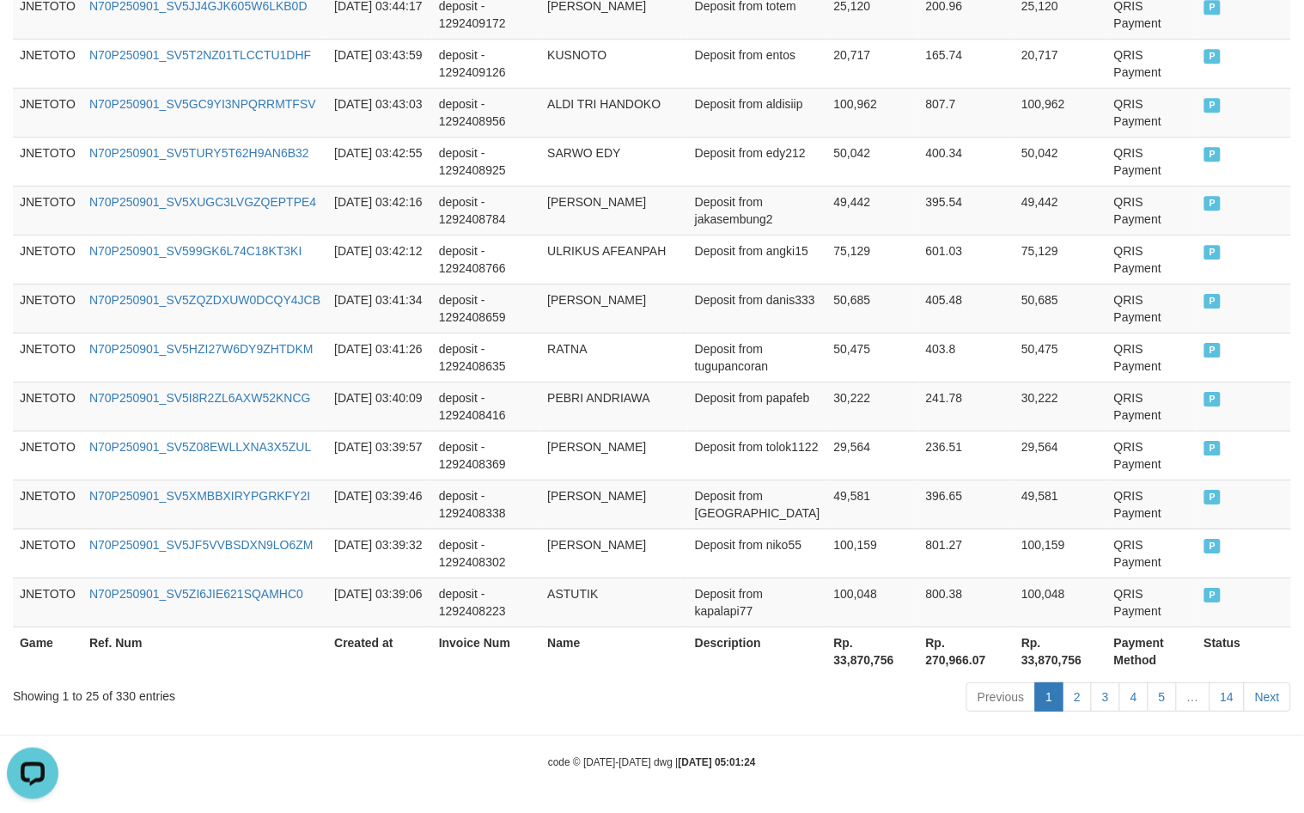
click at [123, 697] on div "Showing 1 to 25 of 330 entries" at bounding box center [272, 692] width 518 height 24
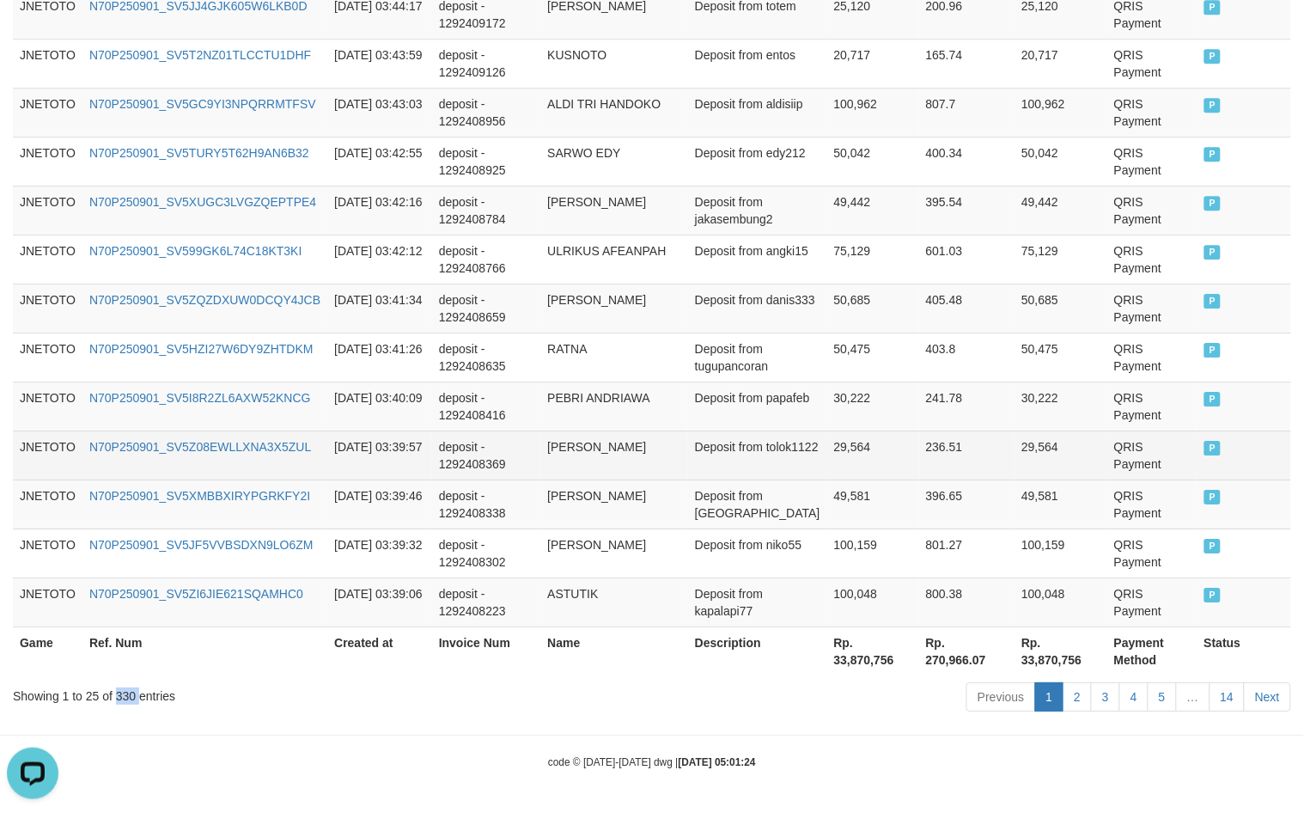
copy div "330"
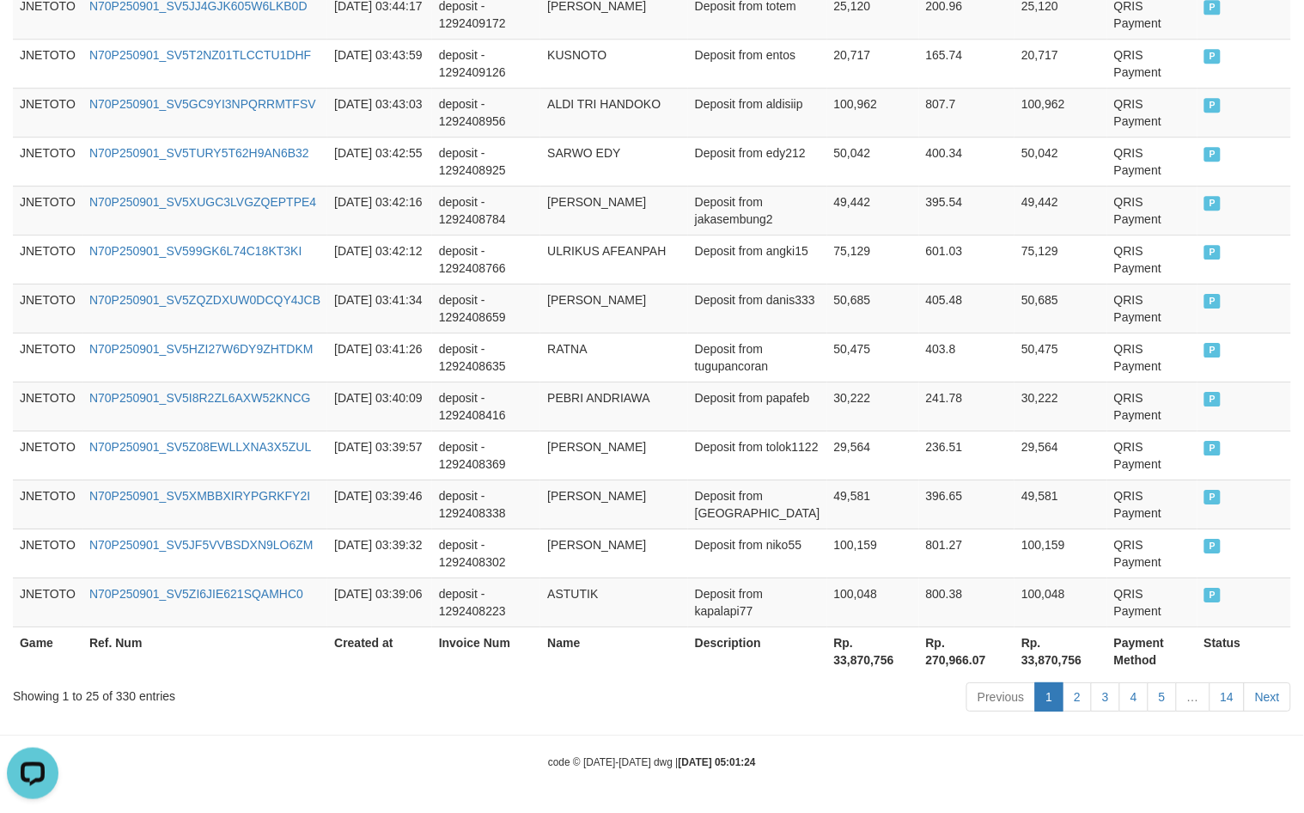
click at [767, 686] on div "Previous 1 2 3 4 5 … 14 Next" at bounding box center [924, 698] width 735 height 37
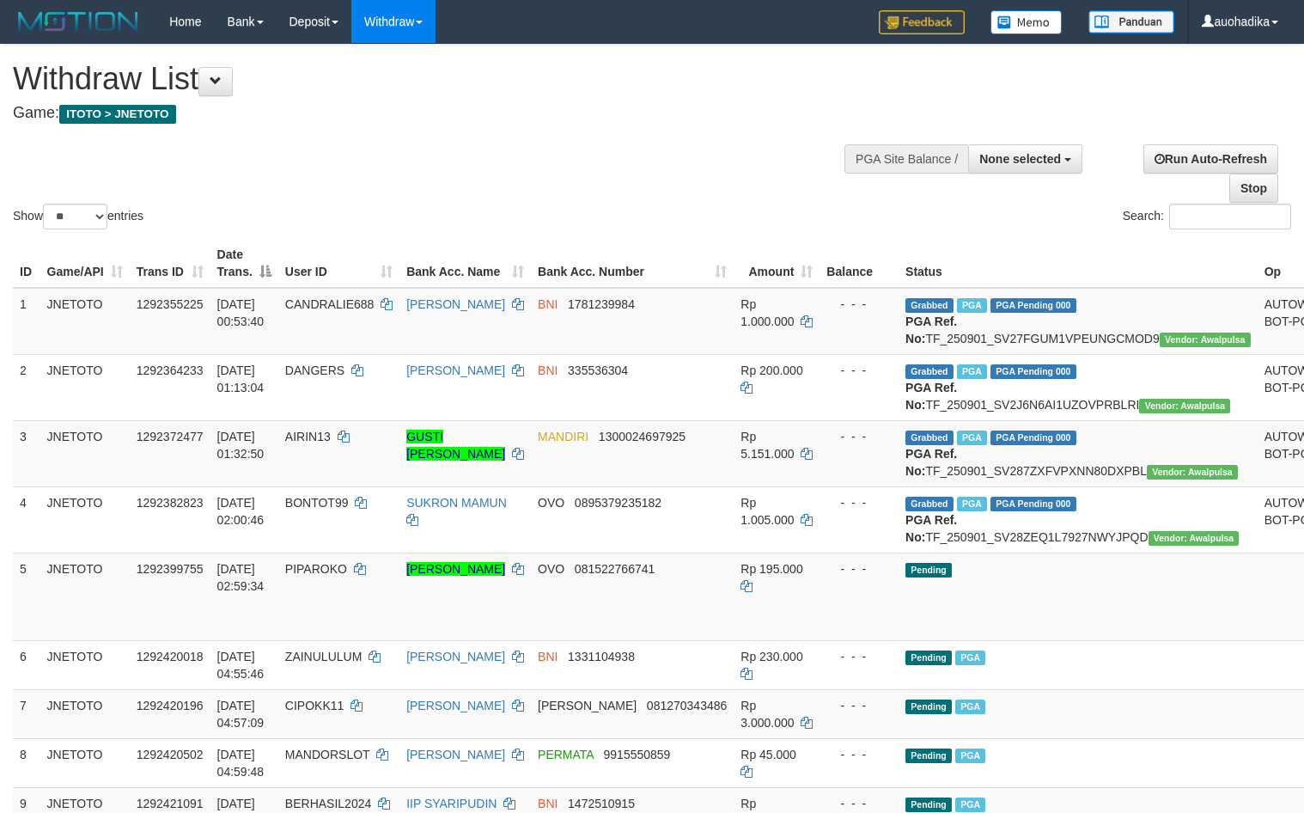
select select
select select "**"
click at [1186, 220] on input "Search:" at bounding box center [1230, 217] width 122 height 26
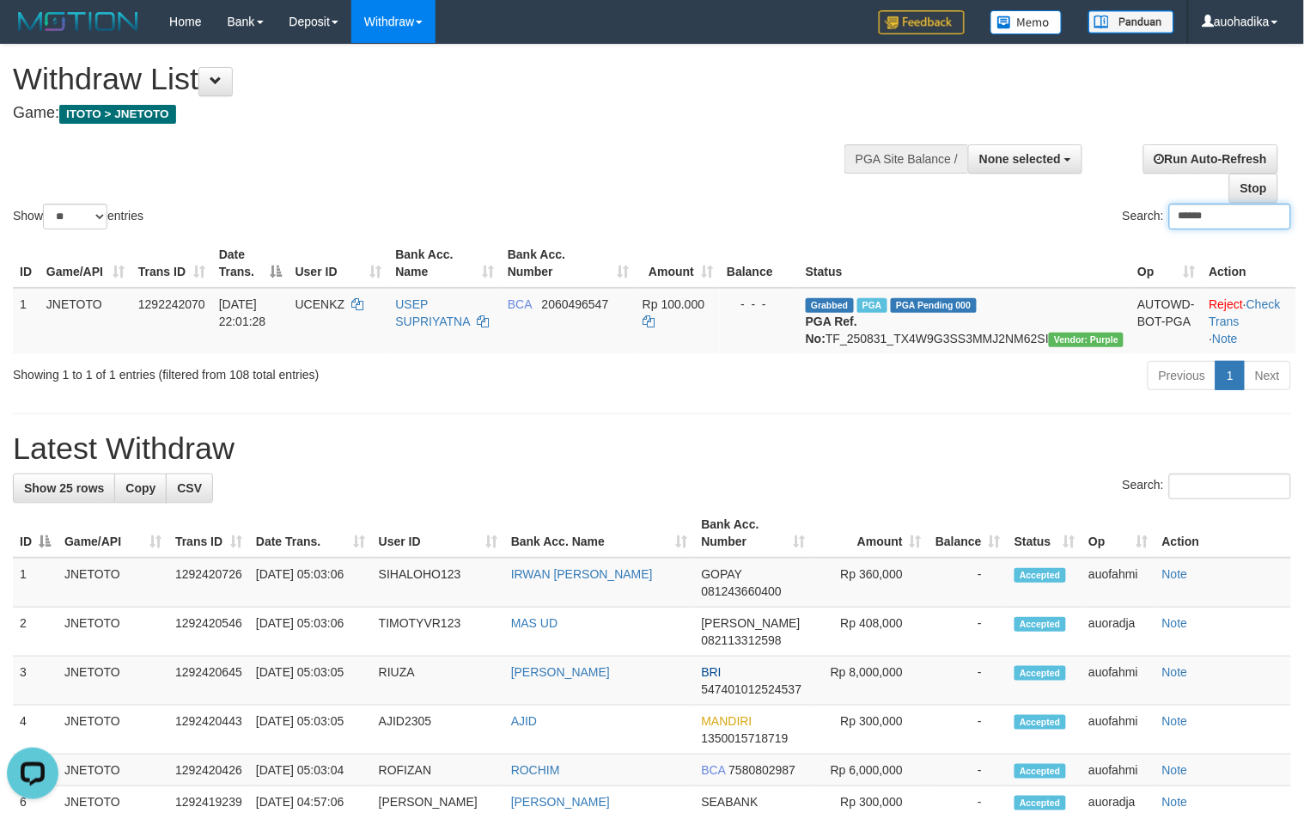
type input "******"
click at [64, 778] on div at bounding box center [36, 776] width 72 height 72
click at [46, 776] on div "Open LiveChat chat widget" at bounding box center [32, 771] width 29 height 29
drag, startPoint x: 473, startPoint y: 423, endPoint x: 444, endPoint y: 430, distance: 30.2
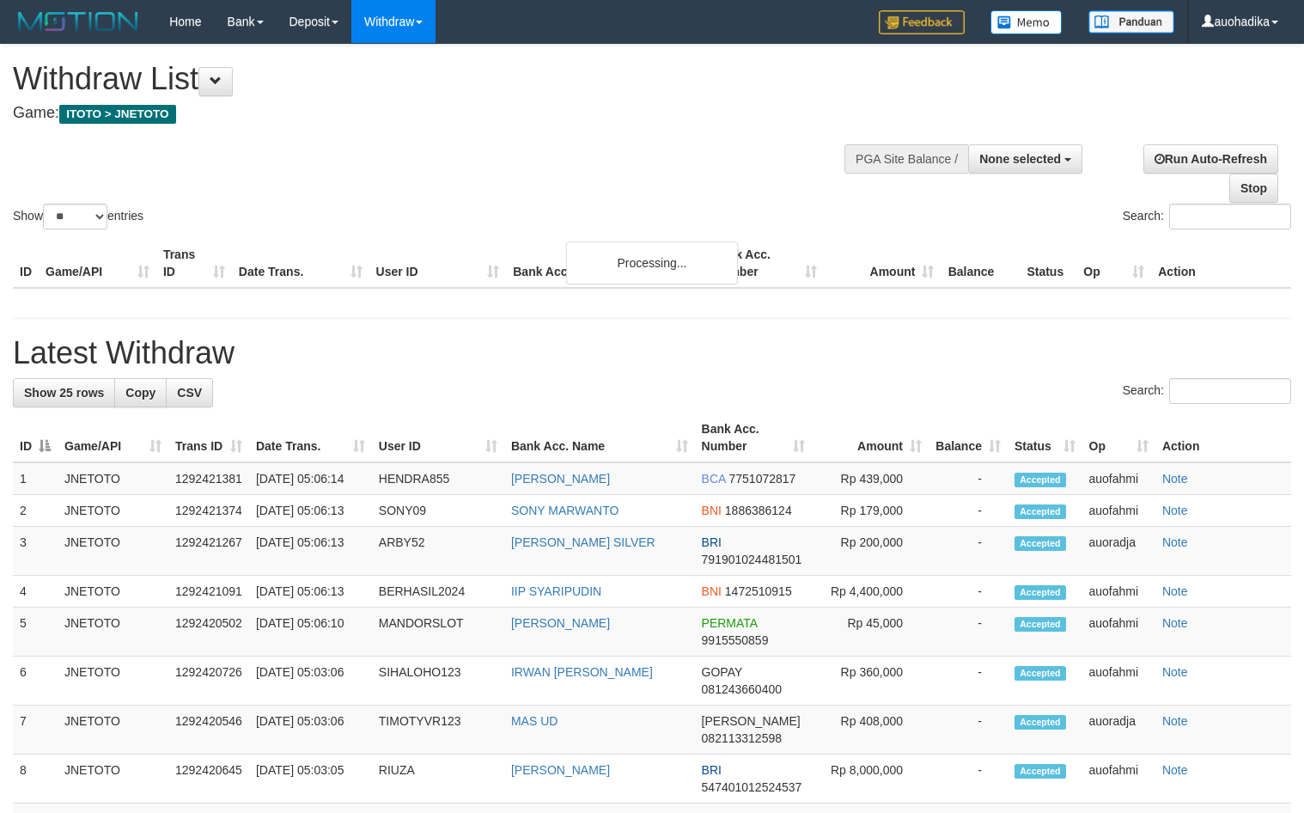
select select
select select "**"
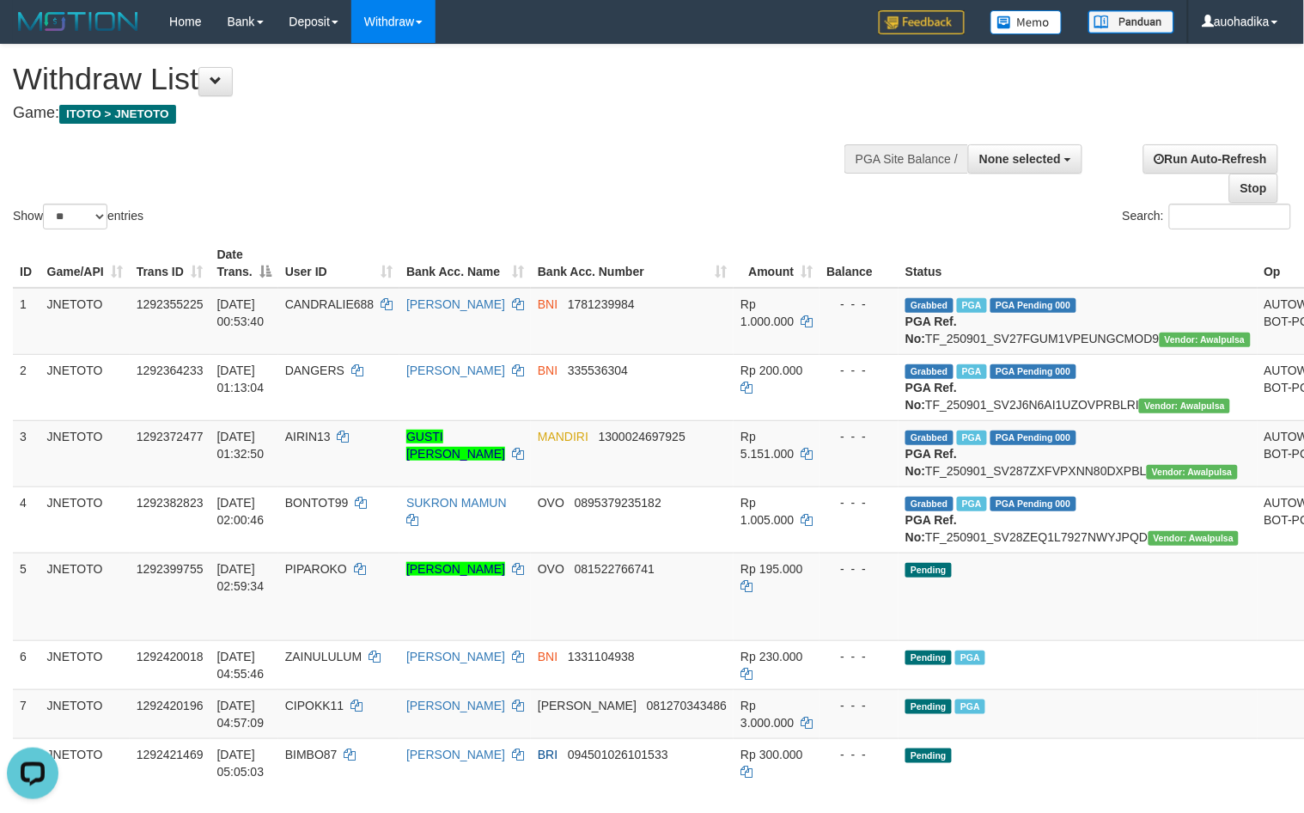
click at [673, 198] on div "Show ** ** ** *** entries Search:" at bounding box center [652, 139] width 1304 height 188
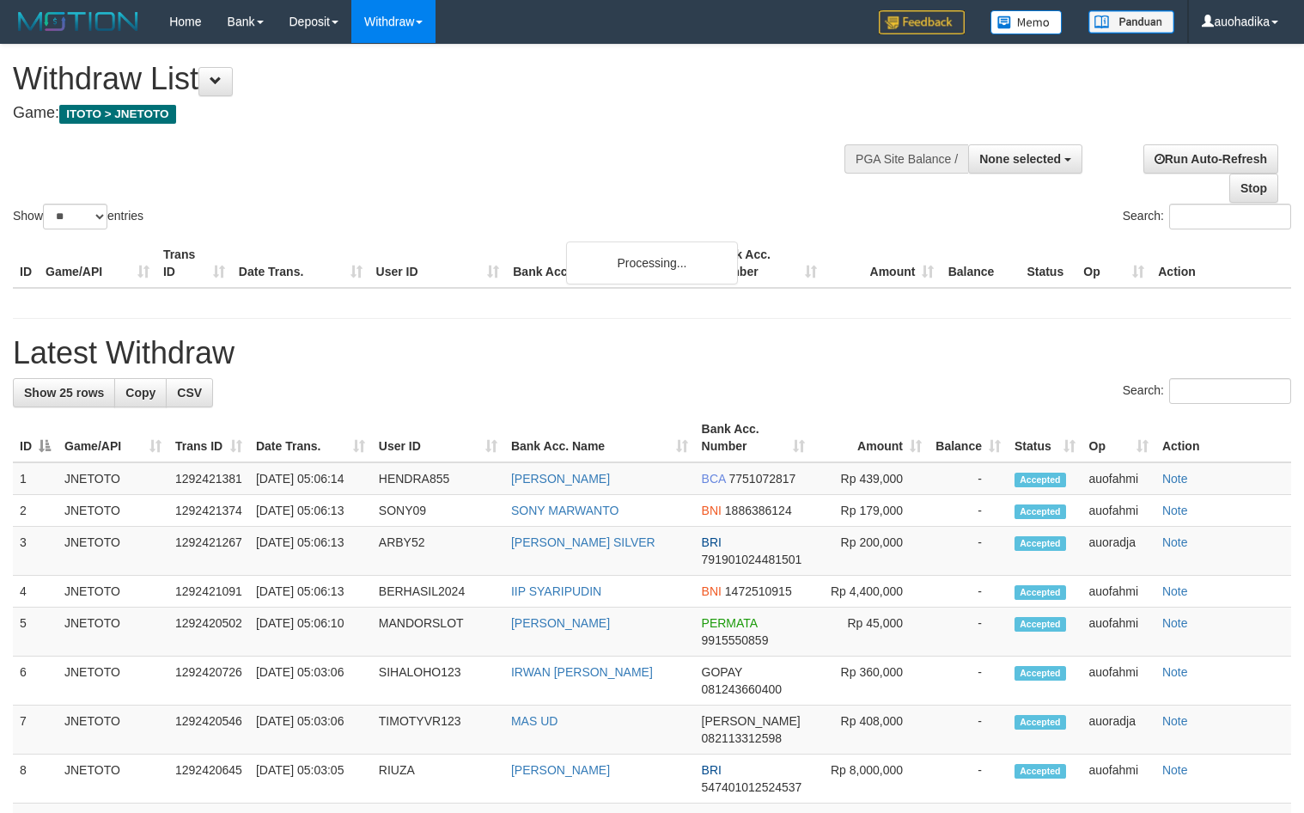
select select
select select "**"
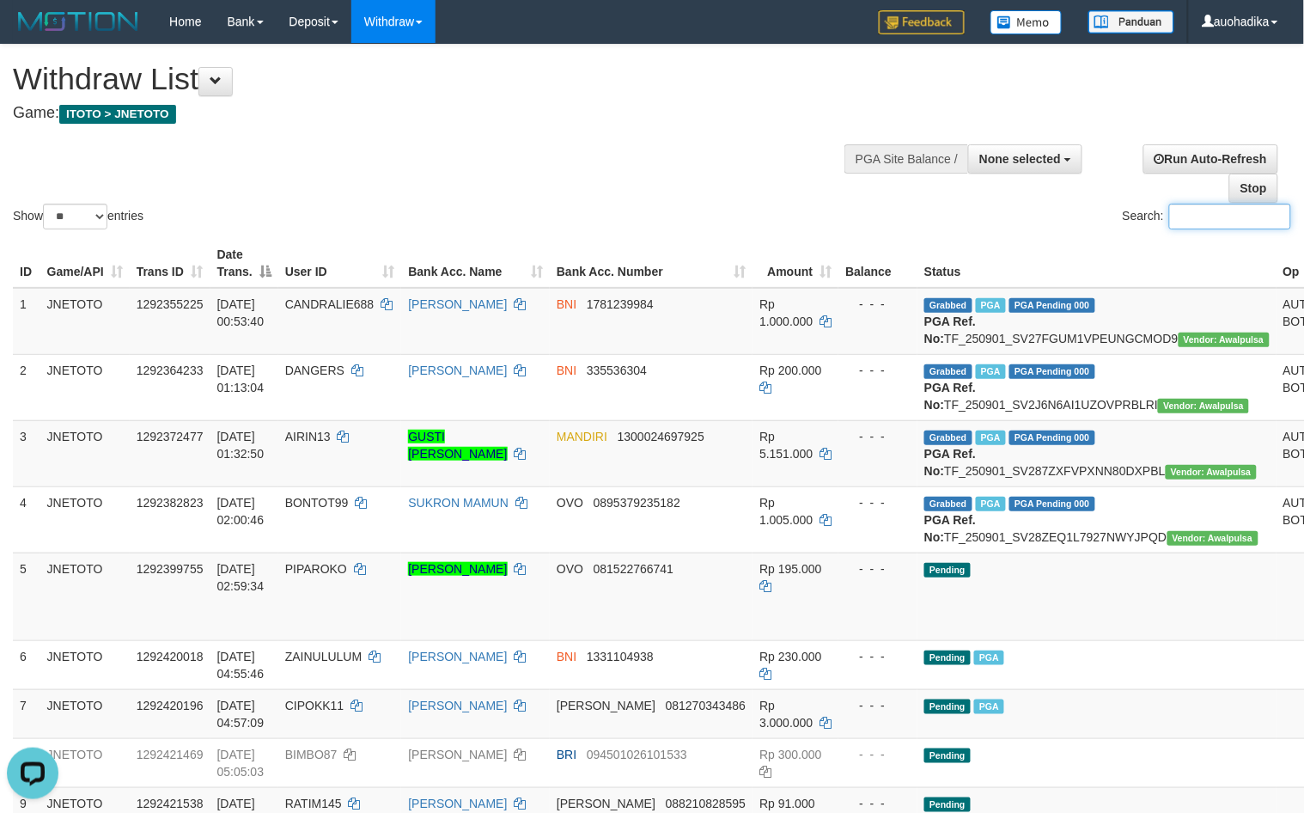
click at [1169, 219] on input "Search:" at bounding box center [1230, 217] width 122 height 26
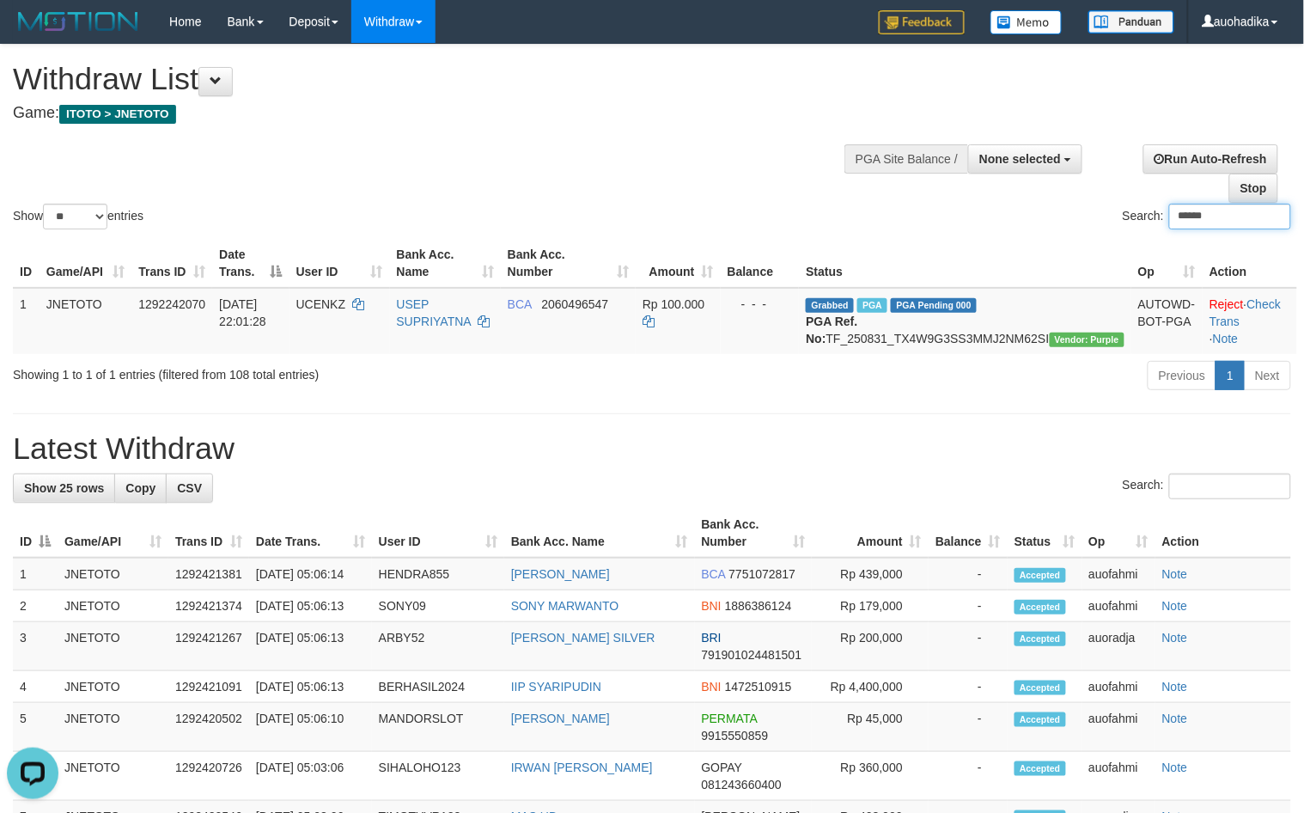
click at [1230, 217] on input "******" at bounding box center [1230, 217] width 122 height 26
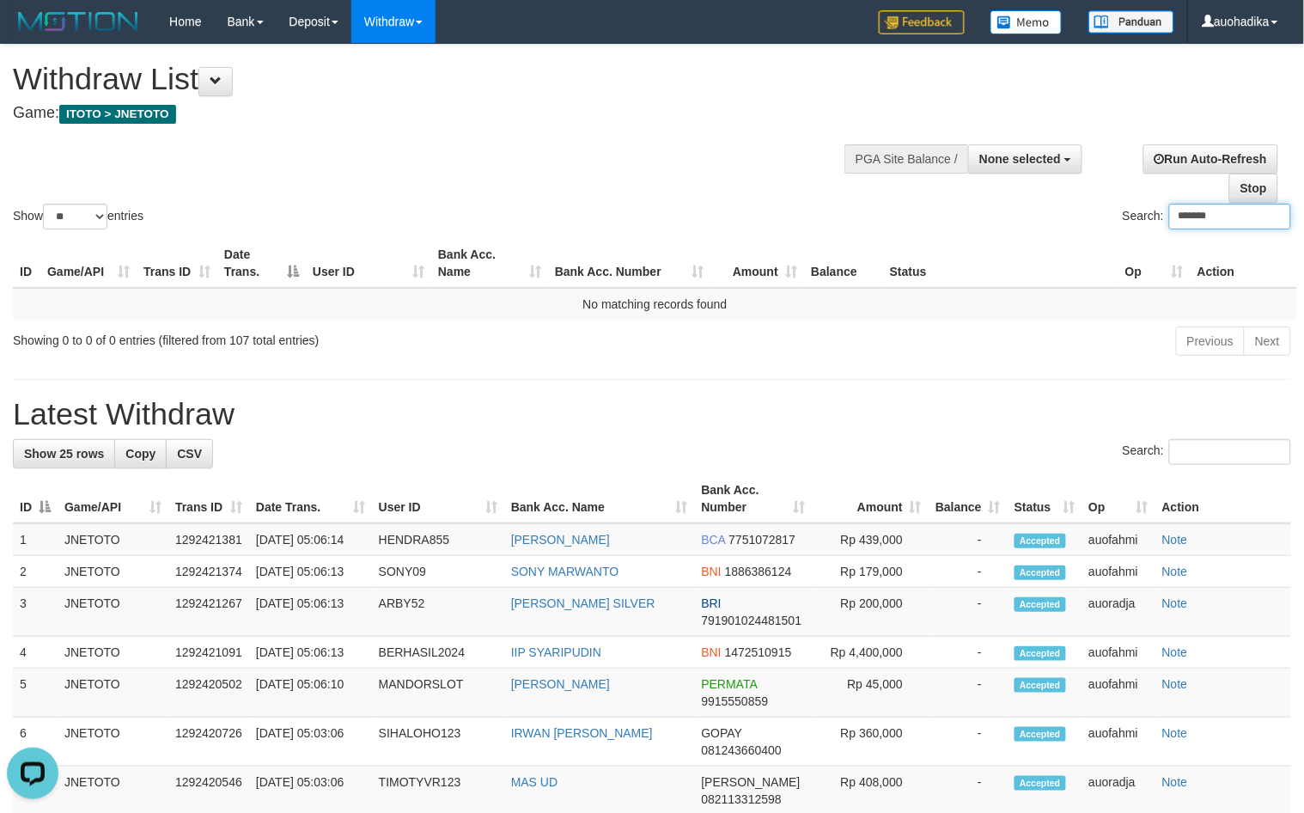
drag, startPoint x: 1221, startPoint y: 204, endPoint x: 1226, endPoint y: 225, distance: 22.1
click at [1220, 204] on input "*******" at bounding box center [1230, 217] width 122 height 26
type input "*******"
